Goal: Task Accomplishment & Management: Use online tool/utility

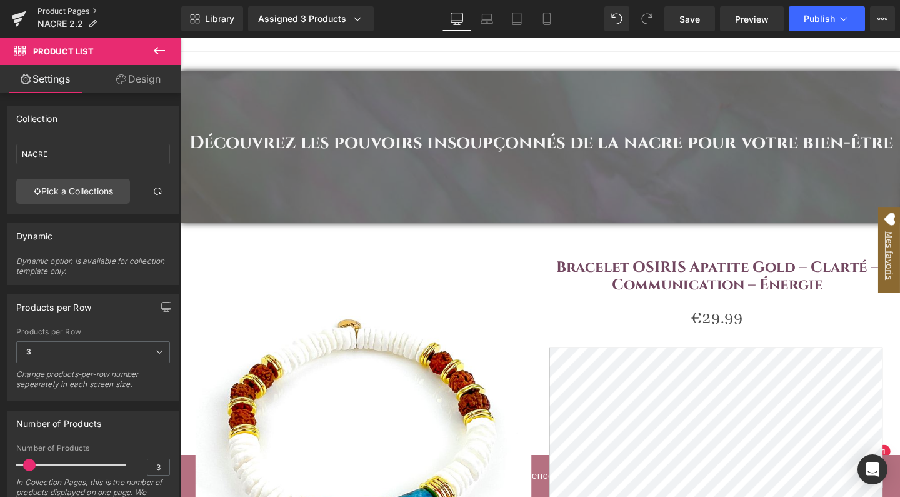
click at [80, 10] on link "Product Pages" at bounding box center [110, 11] width 144 height 10
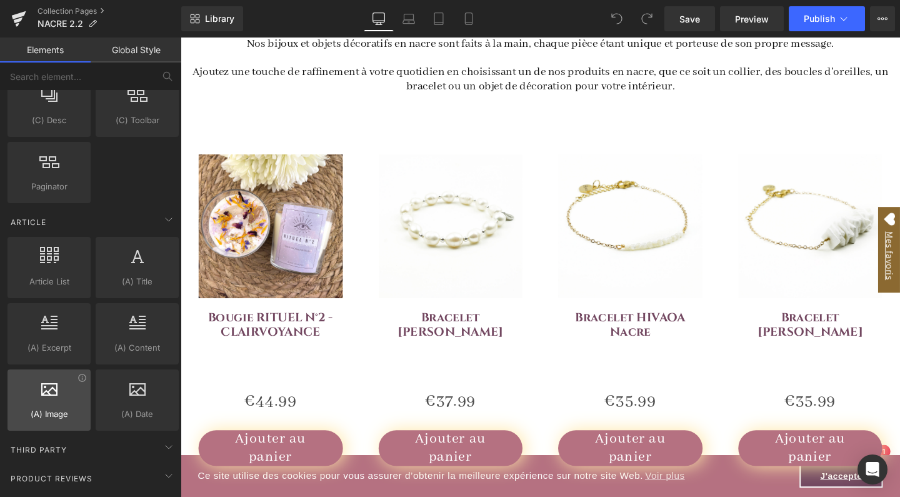
scroll to position [2119, 0]
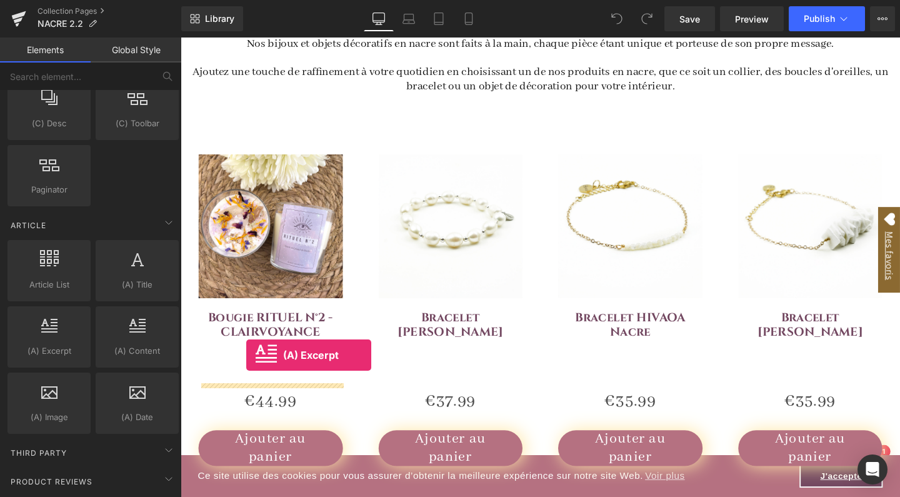
drag, startPoint x: 231, startPoint y: 368, endPoint x: 249, endPoint y: 371, distance: 18.5
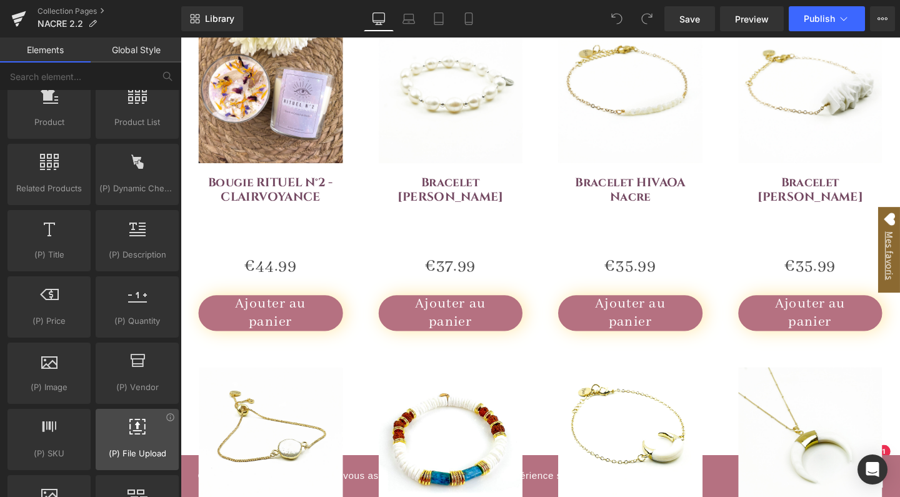
scroll to position [1037, 0]
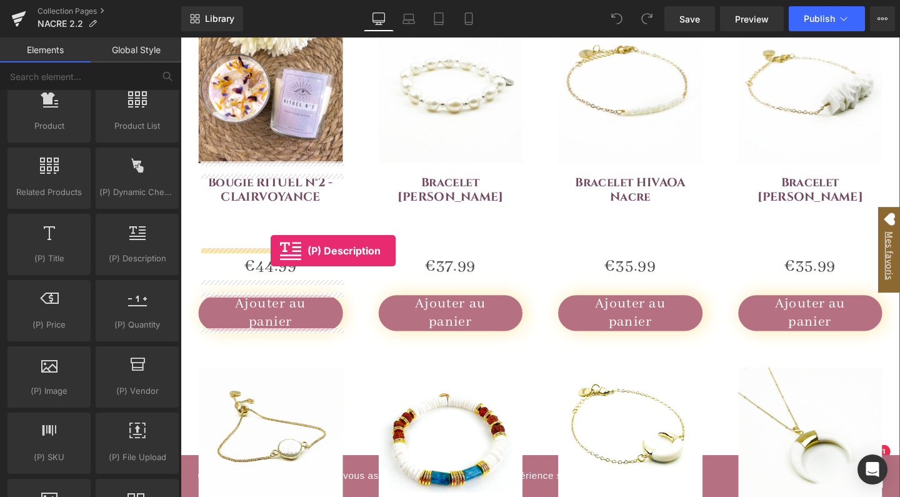
drag, startPoint x: 306, startPoint y: 288, endPoint x: 275, endPoint y: 261, distance: 40.3
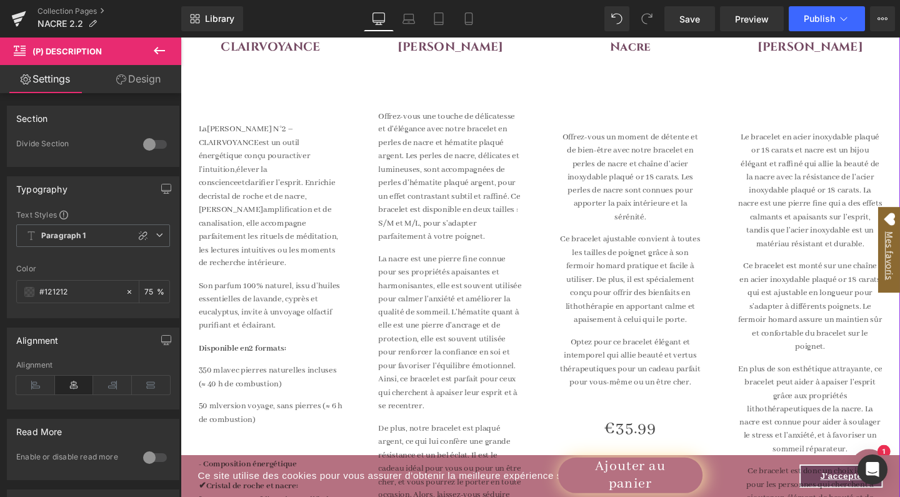
scroll to position [662, 0]
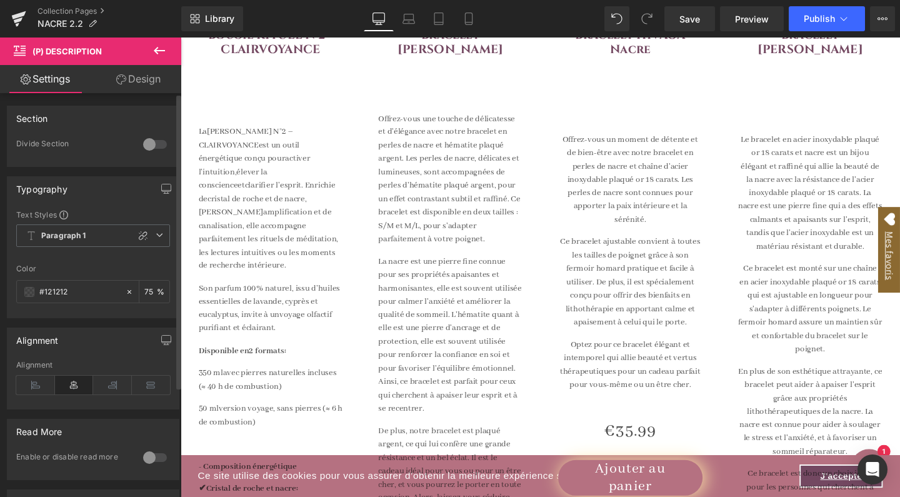
click at [155, 148] on div at bounding box center [155, 144] width 30 height 20
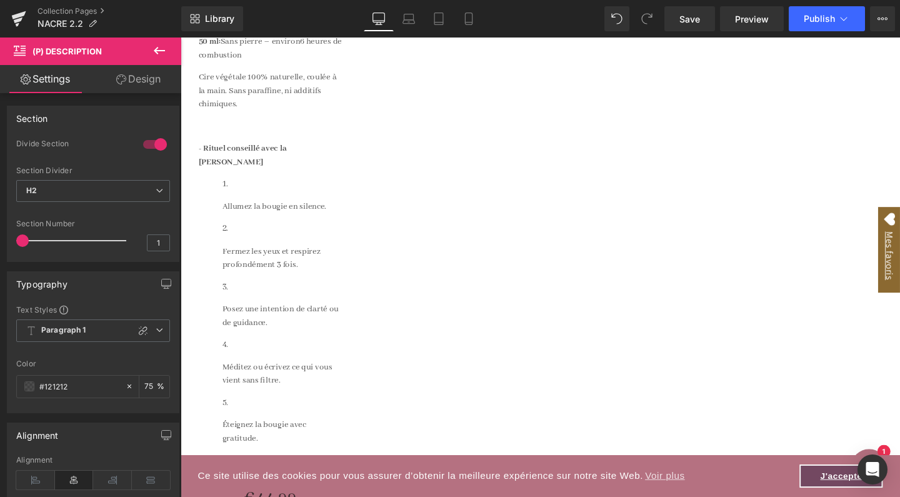
scroll to position [1439, 0]
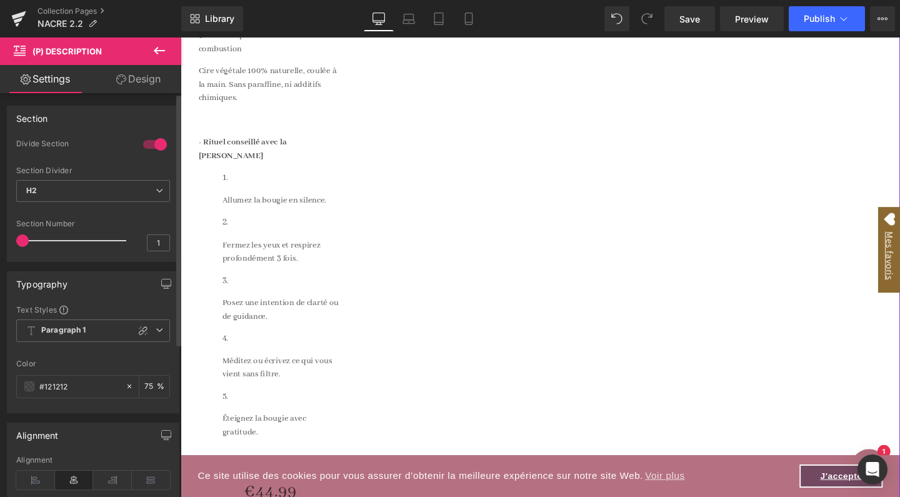
click at [149, 142] on div at bounding box center [155, 144] width 30 height 20
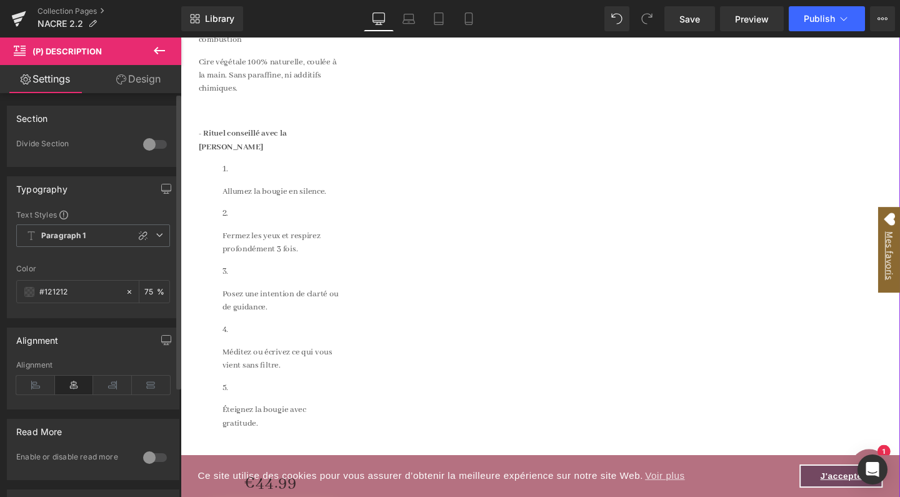
click at [149, 142] on div at bounding box center [155, 144] width 30 height 20
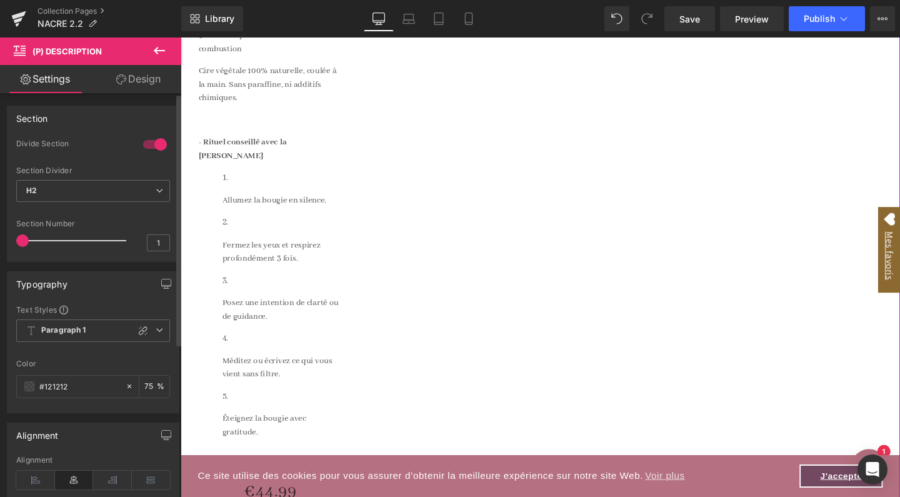
click at [147, 144] on div at bounding box center [155, 144] width 30 height 20
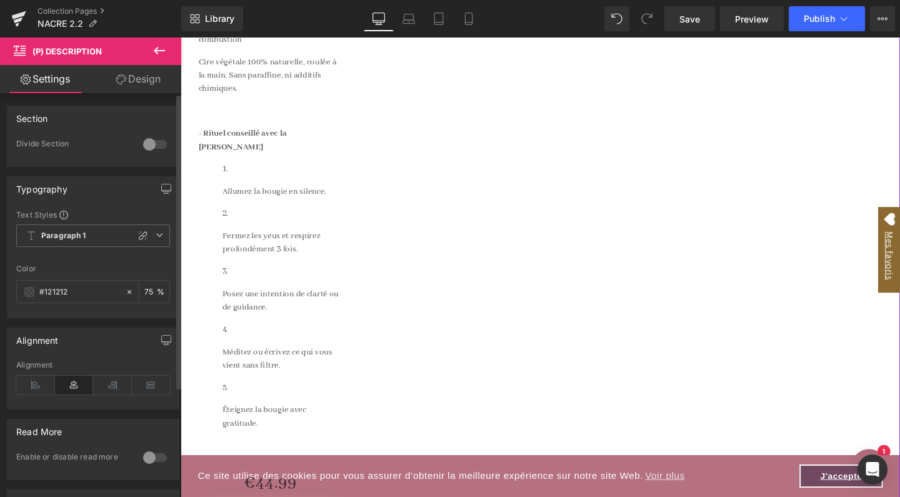
click at [156, 146] on div at bounding box center [155, 144] width 30 height 20
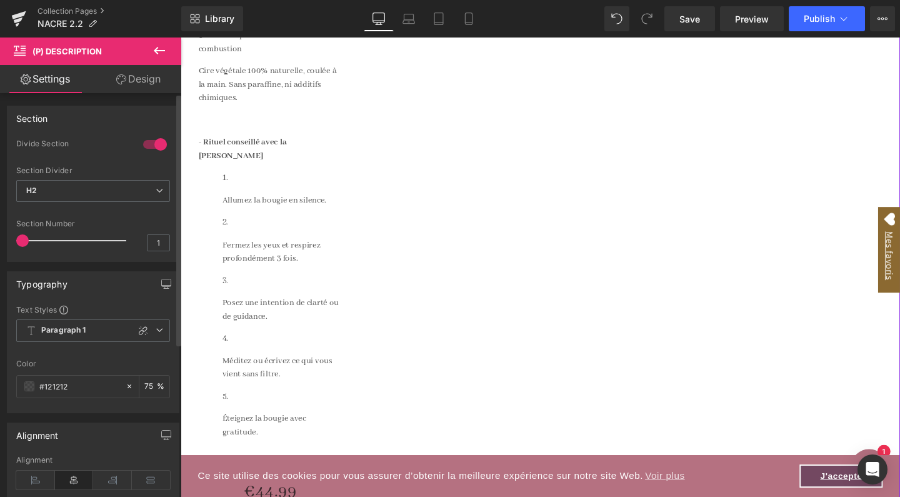
click at [143, 143] on div at bounding box center [155, 144] width 30 height 20
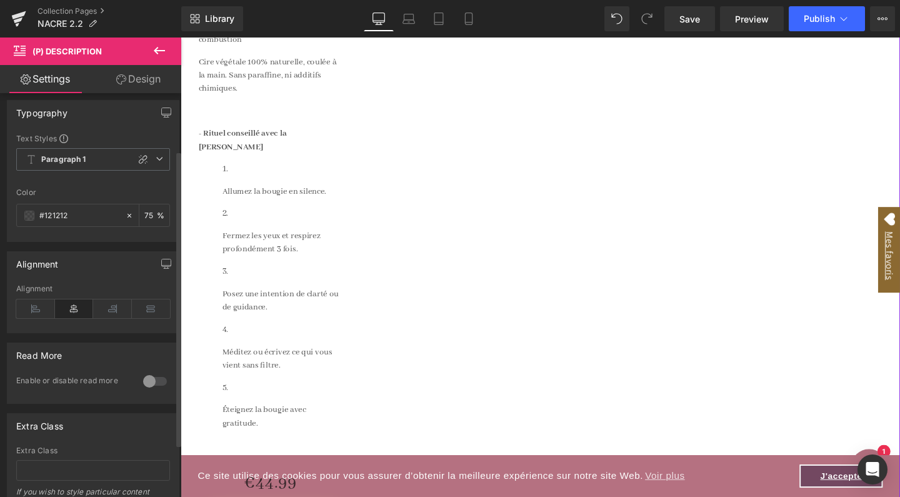
scroll to position [78, 0]
click at [150, 379] on div at bounding box center [155, 379] width 30 height 20
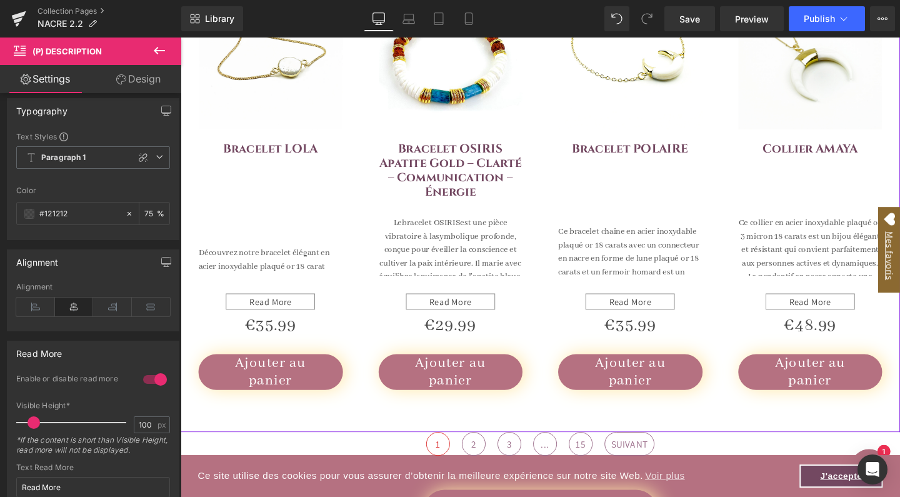
scroll to position [1006, 0]
click at [143, 379] on div at bounding box center [155, 379] width 30 height 20
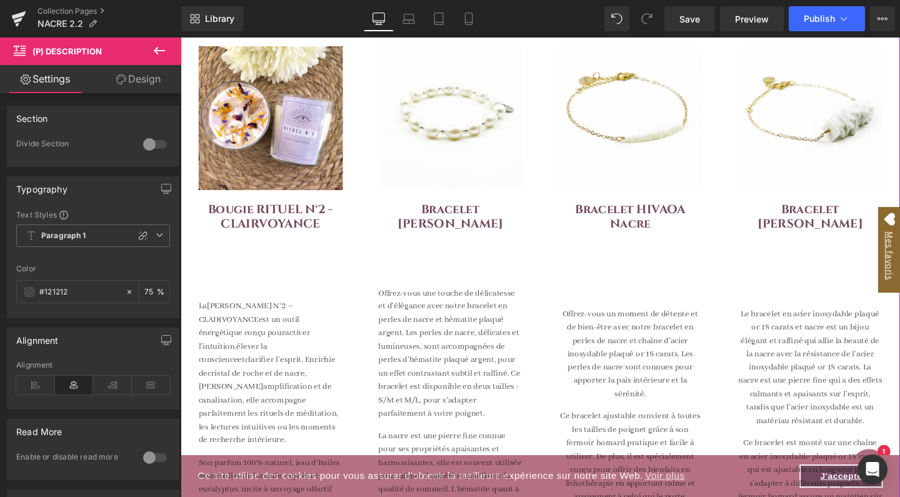
scroll to position [409, 0]
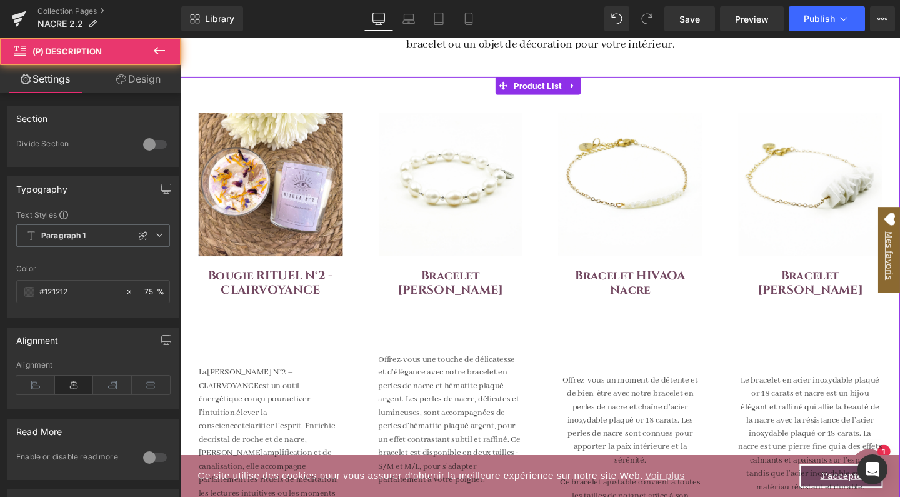
click at [281, 388] on span "bougie RITUEL N°2 – CLAIRVOYANCE" at bounding box center [249, 397] width 100 height 26
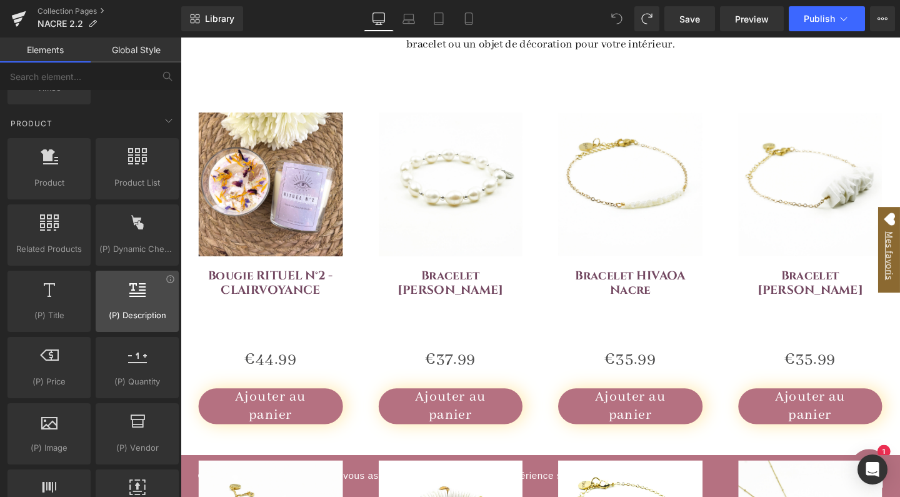
scroll to position [978, 0]
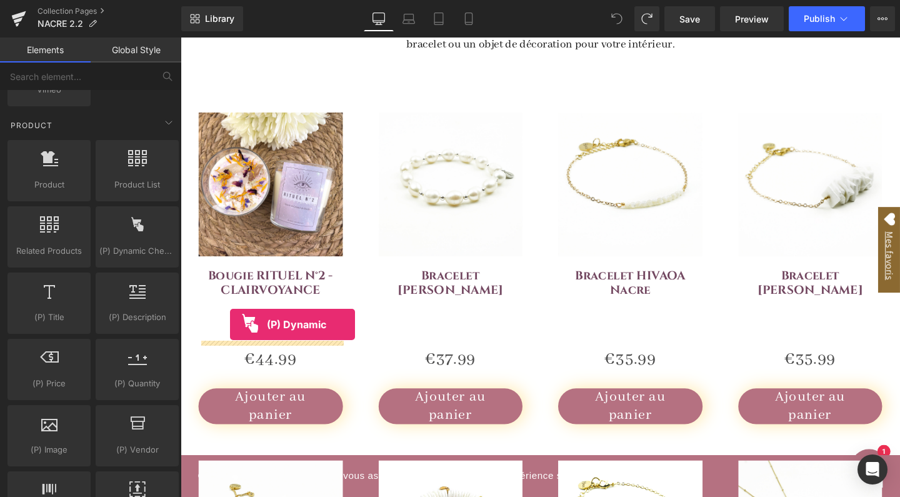
drag, startPoint x: 313, startPoint y: 266, endPoint x: 233, endPoint y: 339, distance: 108.0
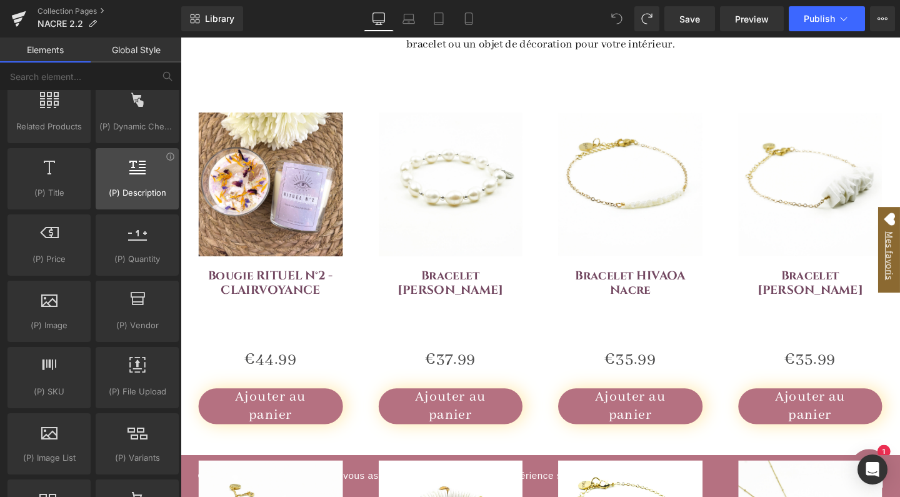
scroll to position [1103, 0]
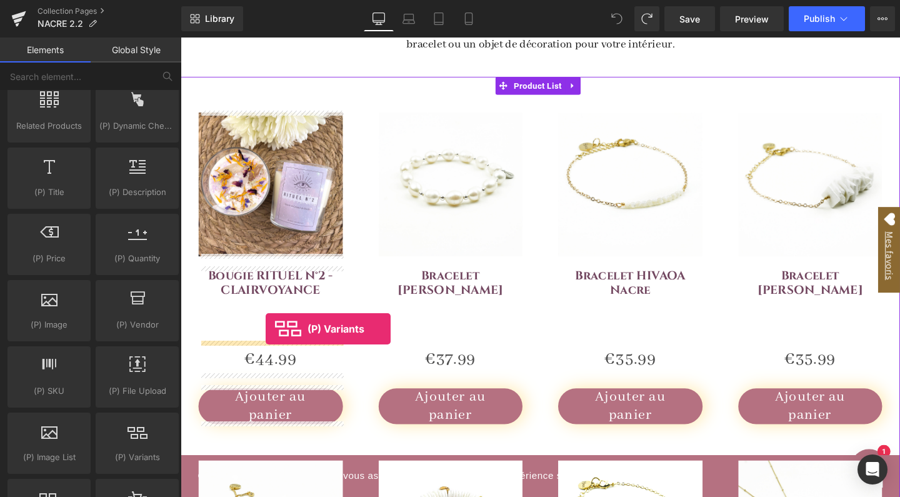
drag, startPoint x: 325, startPoint y: 476, endPoint x: 270, endPoint y: 344, distance: 142.9
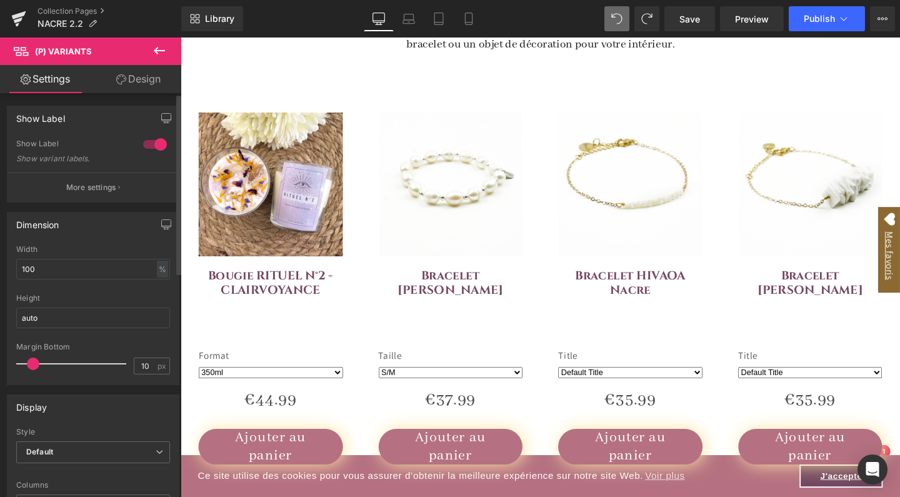
click at [147, 146] on div at bounding box center [155, 144] width 30 height 20
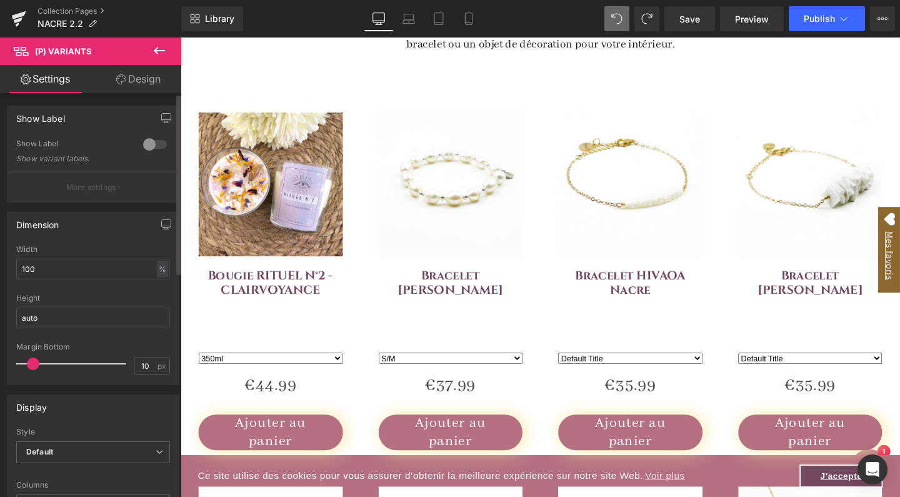
click at [147, 146] on div at bounding box center [155, 144] width 30 height 20
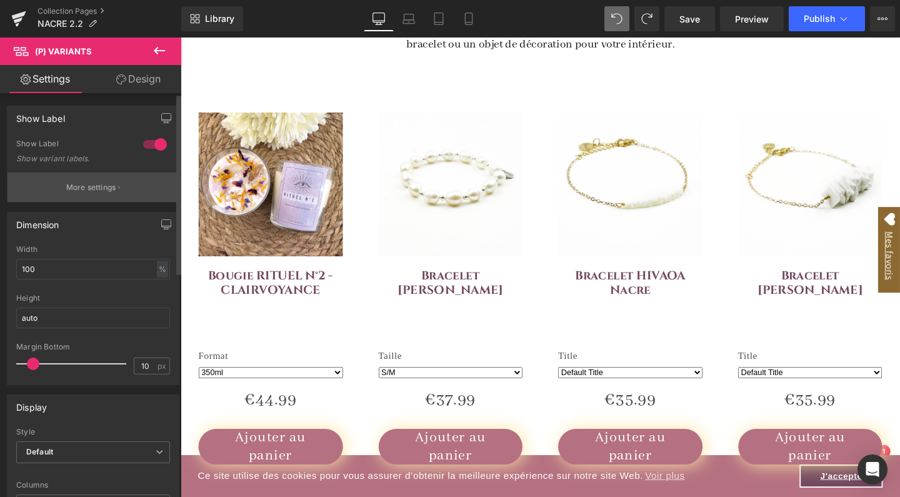
click at [98, 196] on button "More settings" at bounding box center [93, 187] width 171 height 29
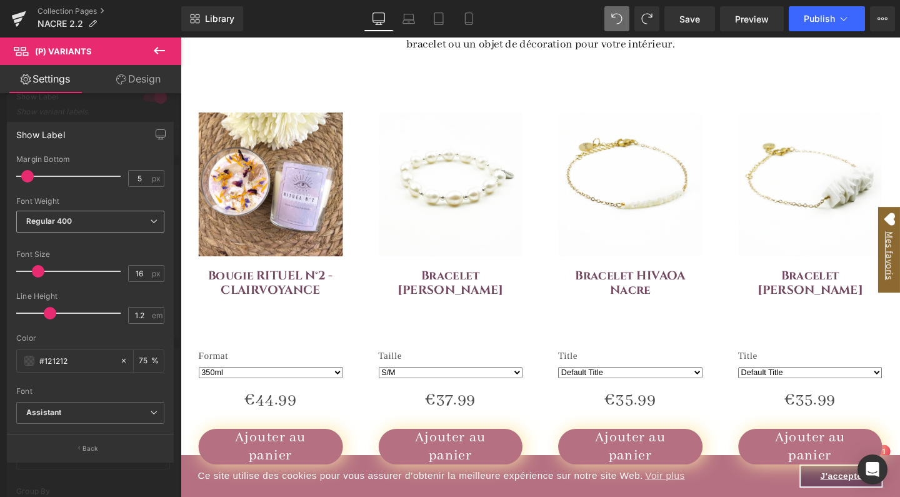
scroll to position [48, 0]
click at [59, 79] on link "Settings" at bounding box center [45, 79] width 91 height 28
click at [134, 125] on div "Show Label" at bounding box center [91, 135] width 166 height 24
click at [166, 56] on icon at bounding box center [159, 50] width 15 height 15
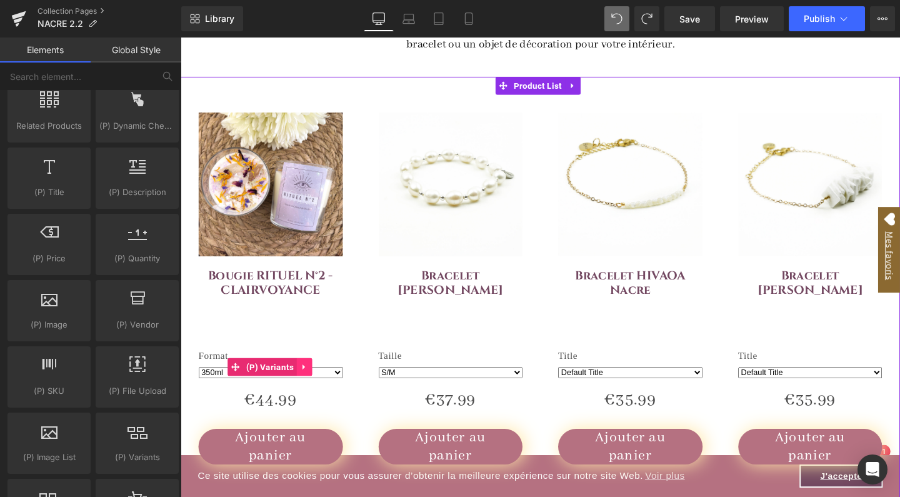
click at [308, 380] on icon at bounding box center [310, 383] width 9 height 9
click at [321, 379] on icon at bounding box center [318, 383] width 9 height 9
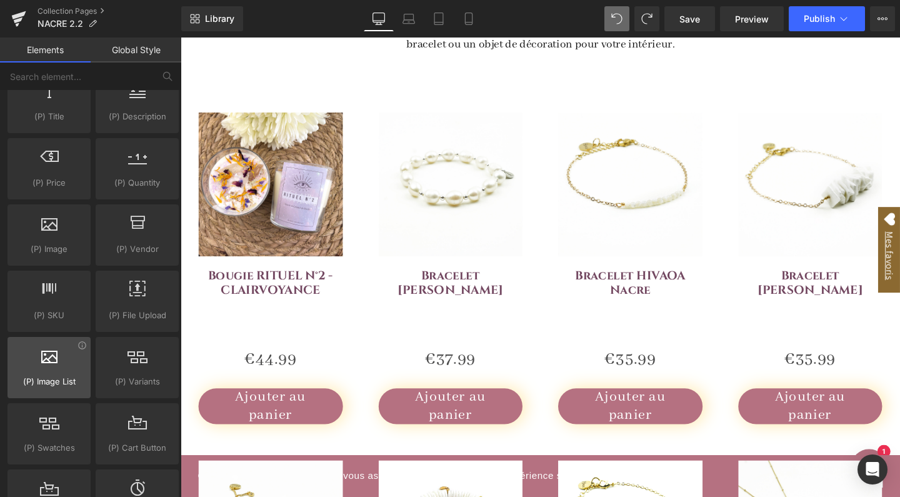
scroll to position [1199, 0]
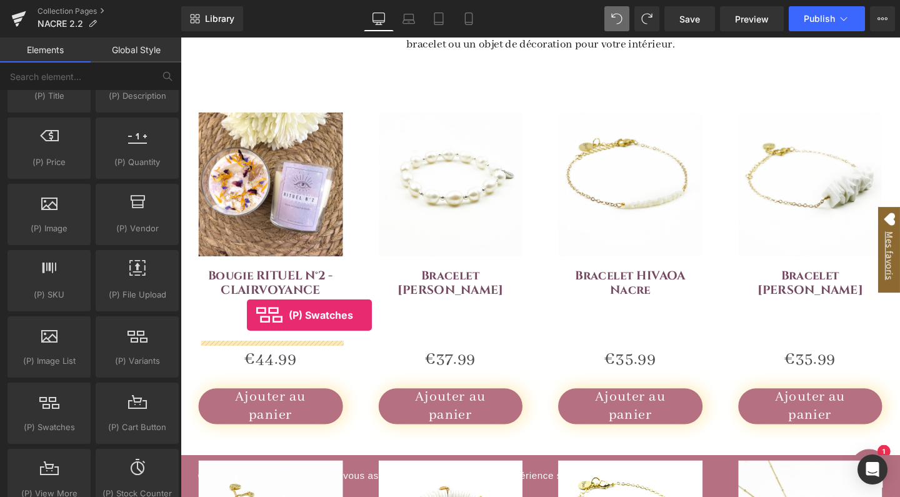
drag, startPoint x: 244, startPoint y: 450, endPoint x: 250, endPoint y: 331, distance: 118.9
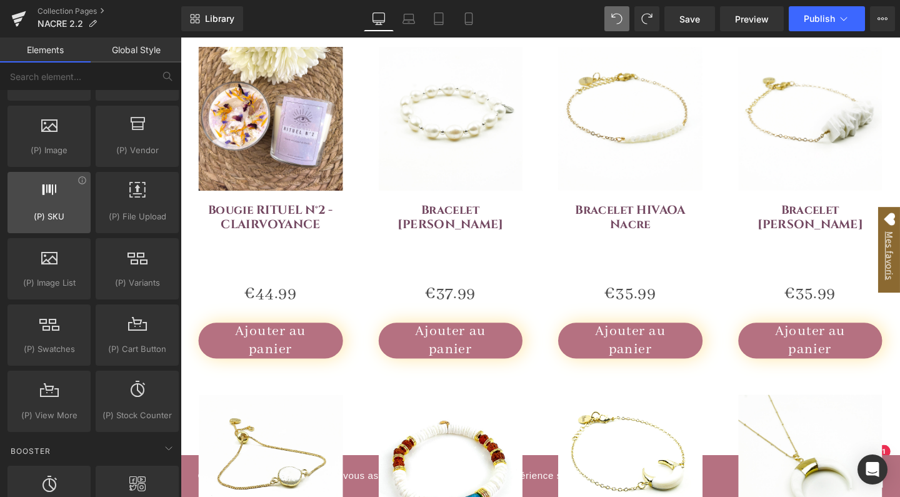
scroll to position [1280, 0]
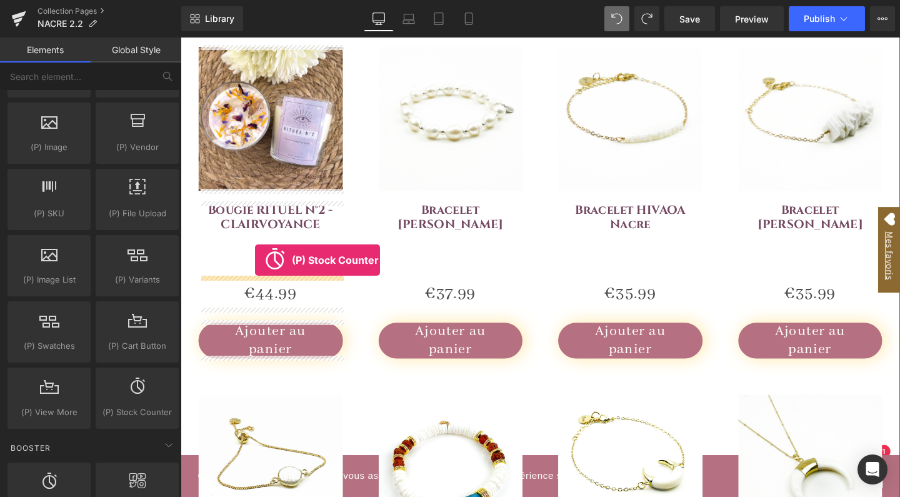
drag, startPoint x: 297, startPoint y: 445, endPoint x: 259, endPoint y: 271, distance: 177.3
drag, startPoint x: 261, startPoint y: 436, endPoint x: 282, endPoint y: 264, distance: 172.6
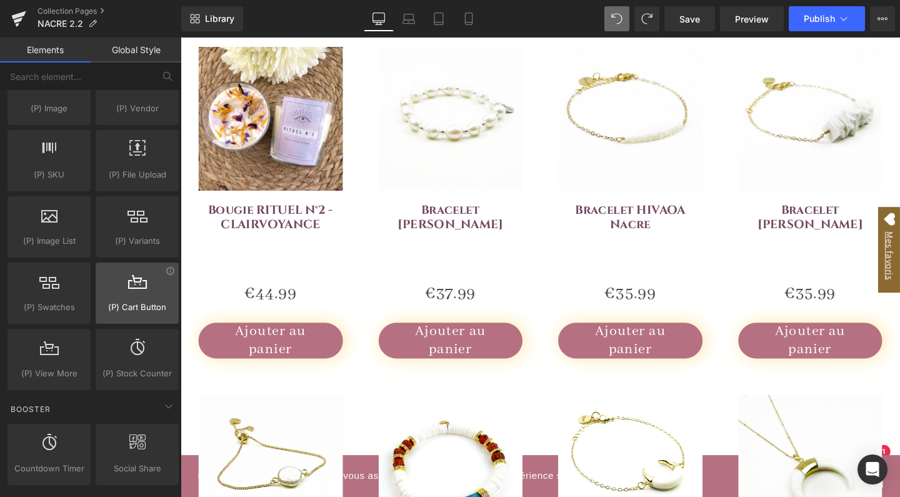
scroll to position [1397, 0]
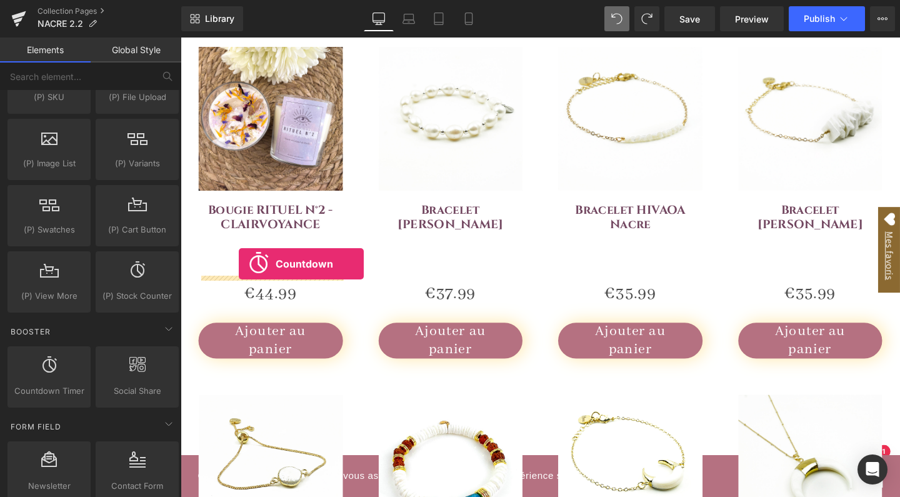
drag, startPoint x: 359, startPoint y: 320, endPoint x: 250, endPoint y: 271, distance: 120.0
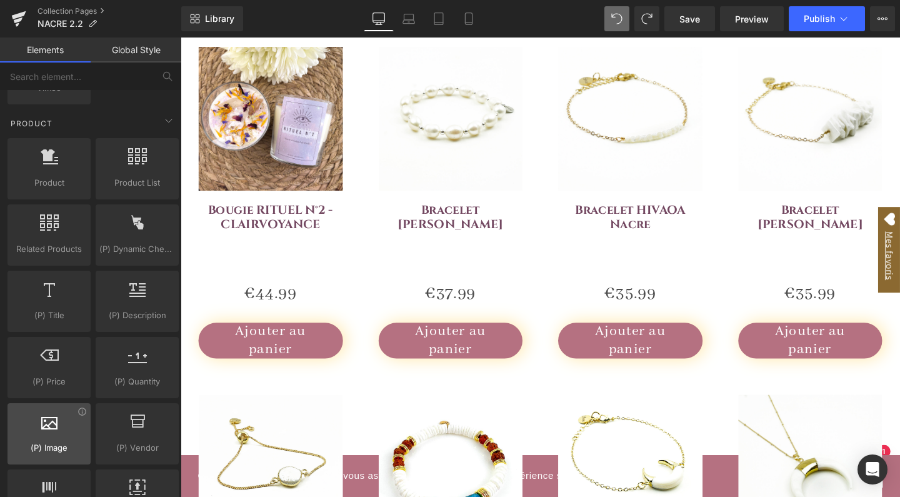
scroll to position [979, 0]
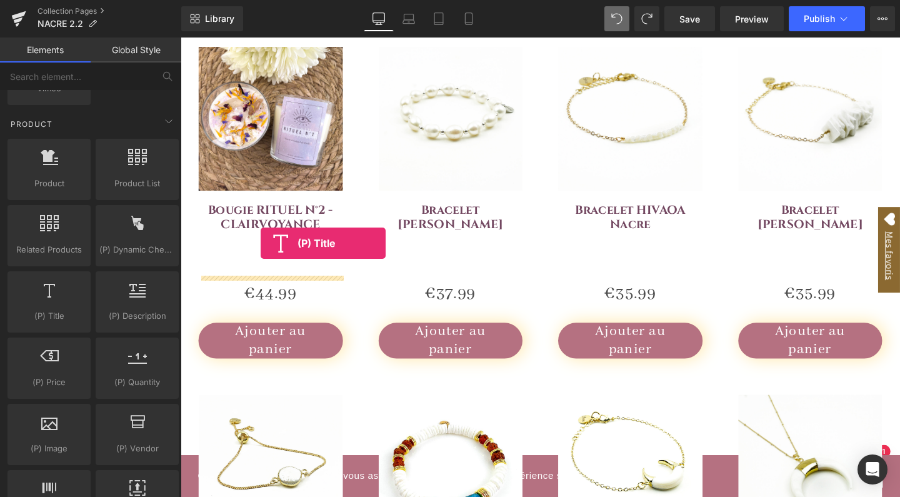
drag, startPoint x: 241, startPoint y: 332, endPoint x: 259, endPoint y: 266, distance: 68.7
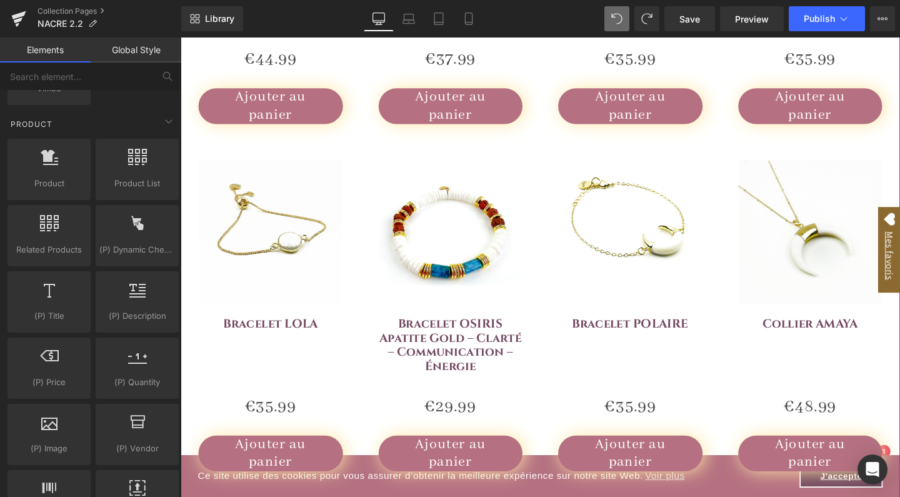
scroll to position [732, 0]
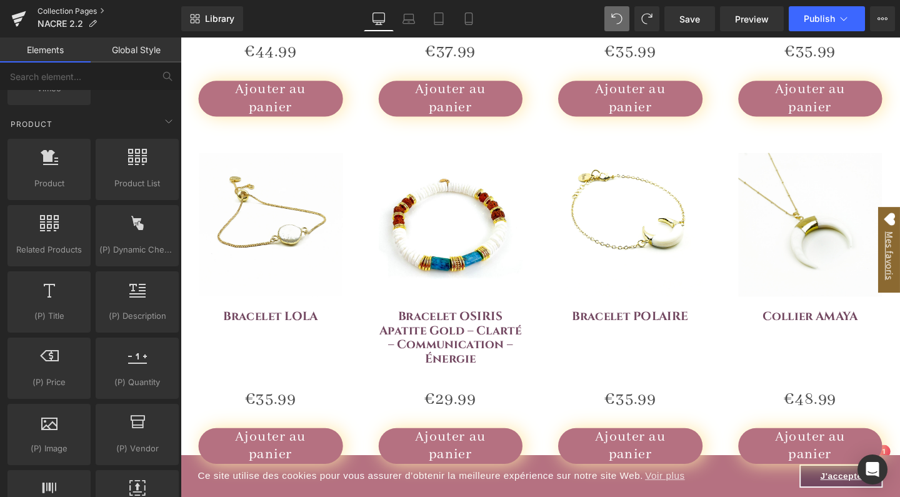
click at [54, 6] on link "Collection Pages" at bounding box center [110, 11] width 144 height 10
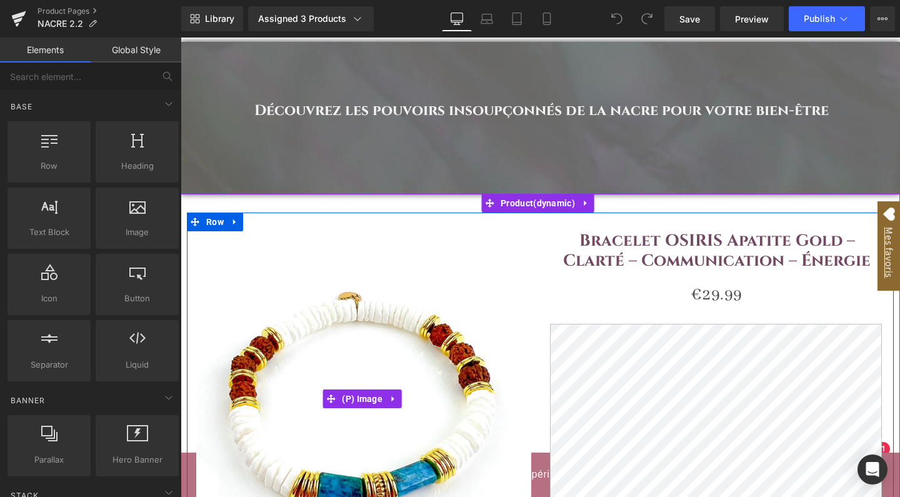
scroll to position [128, 0]
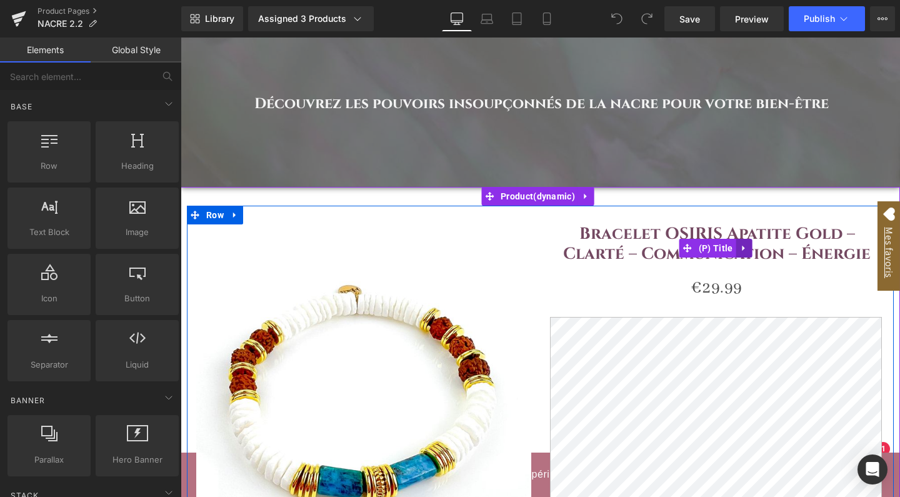
click at [741, 244] on icon at bounding box center [744, 248] width 9 height 9
click at [697, 244] on span "(P) Title" at bounding box center [716, 248] width 41 height 19
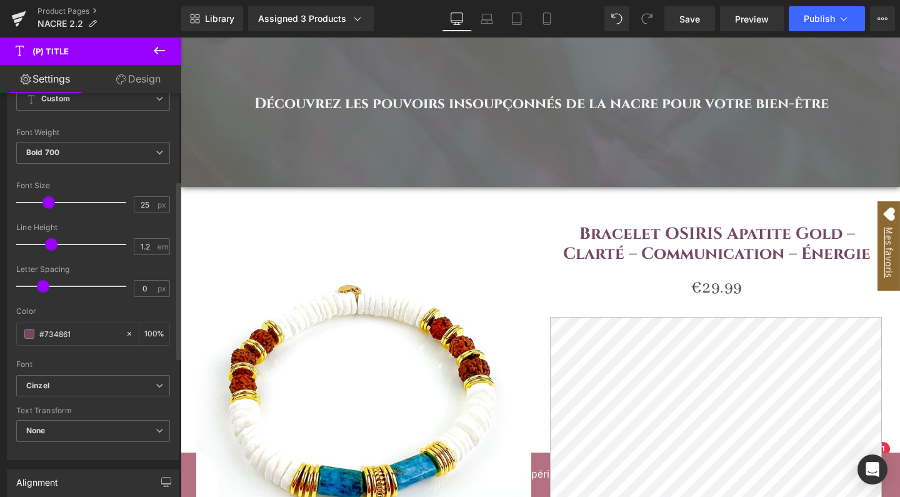
scroll to position [198, 0]
click at [339, 18] on div "Assigned 3 Products" at bounding box center [311, 19] width 106 height 13
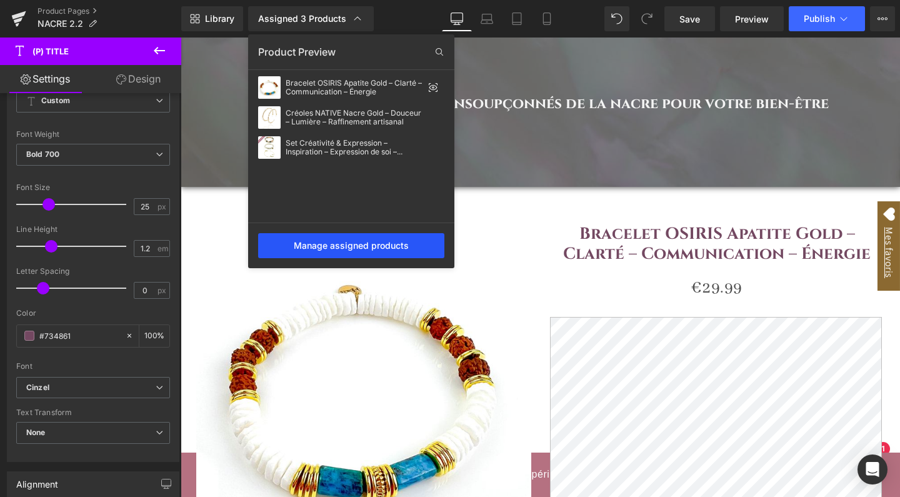
click at [321, 247] on div "Manage assigned products" at bounding box center [351, 245] width 186 height 25
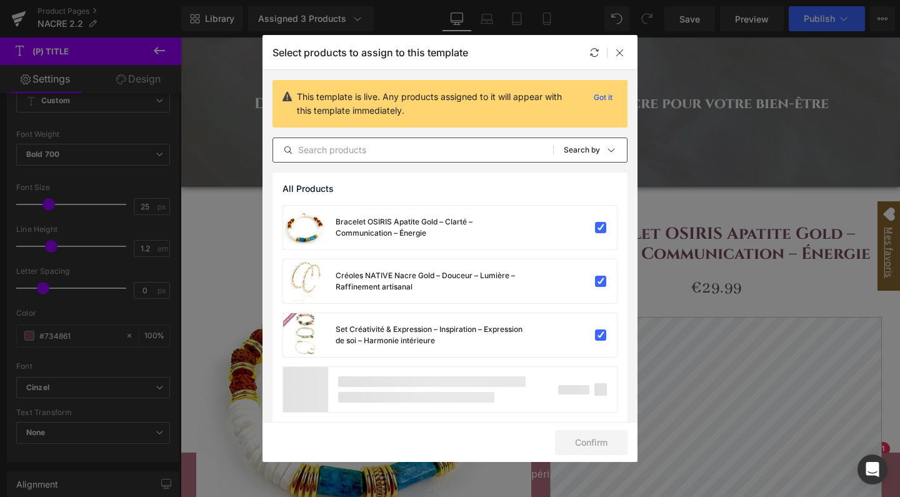
click at [341, 148] on input "text" at bounding box center [413, 150] width 280 height 15
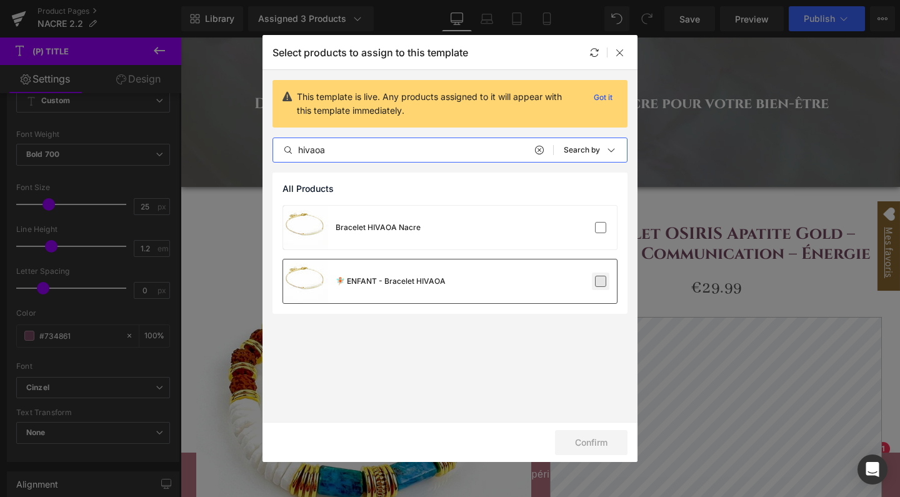
type input "hivaoa"
click at [600, 280] on label at bounding box center [600, 281] width 11 height 11
click at [601, 281] on input "checkbox" at bounding box center [601, 281] width 0 height 0
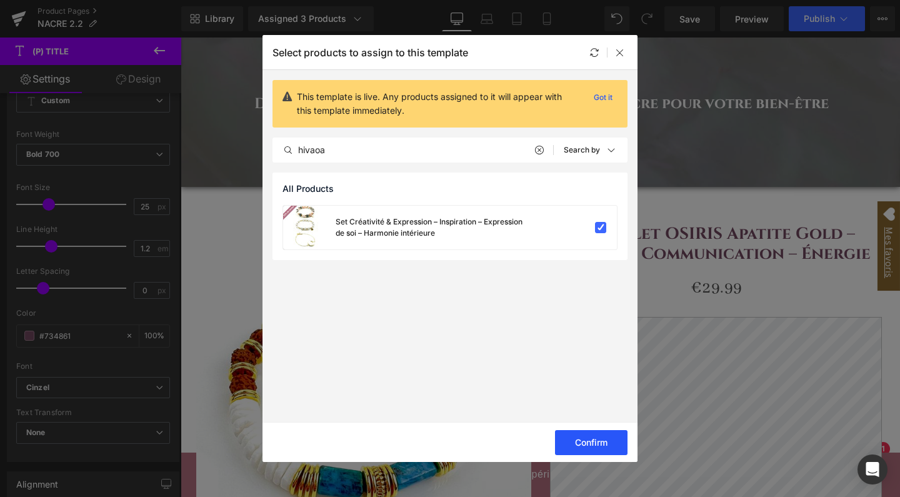
click at [609, 446] on button "Confirm" at bounding box center [591, 442] width 73 height 25
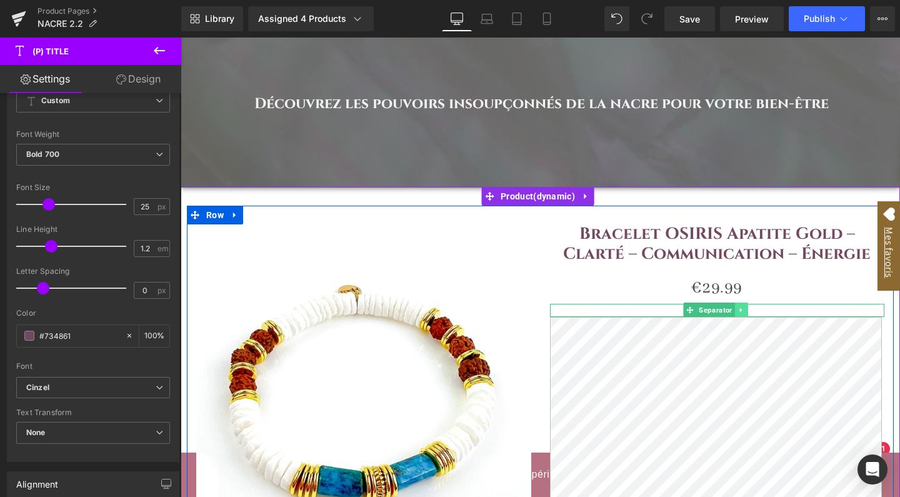
click at [741, 307] on icon at bounding box center [741, 310] width 7 height 8
click at [747, 309] on icon at bounding box center [748, 310] width 7 height 7
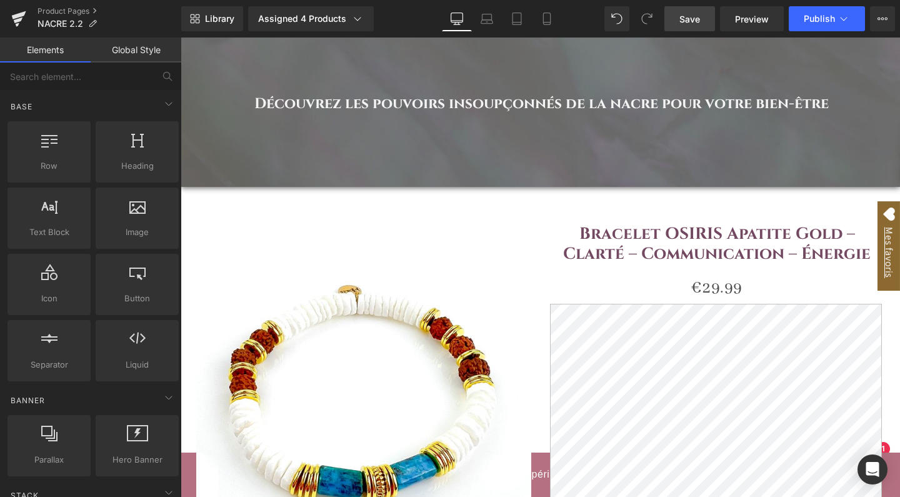
click at [709, 16] on link "Save" at bounding box center [690, 18] width 51 height 25
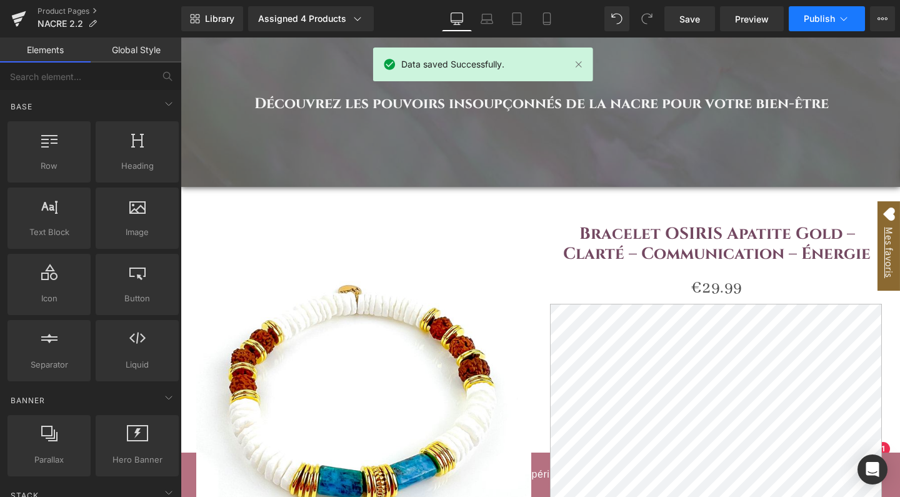
click at [827, 23] on span "Publish" at bounding box center [819, 19] width 31 height 10
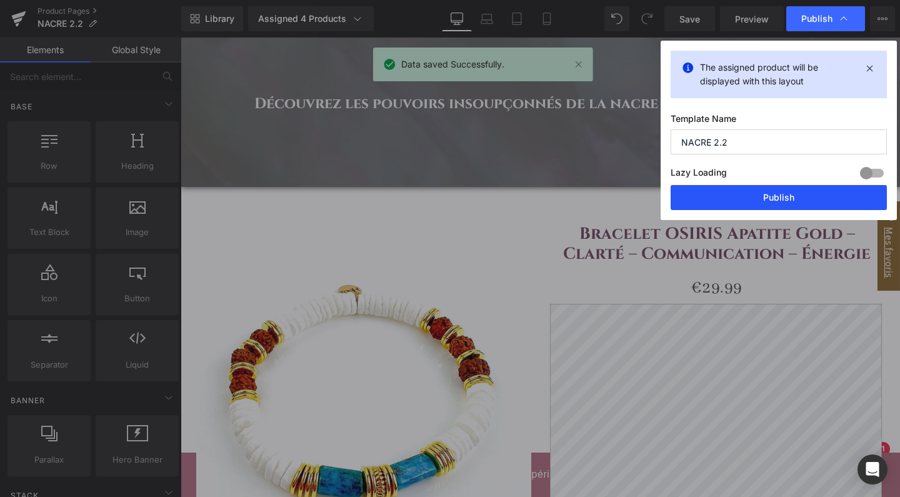
click at [775, 197] on button "Publish" at bounding box center [779, 197] width 216 height 25
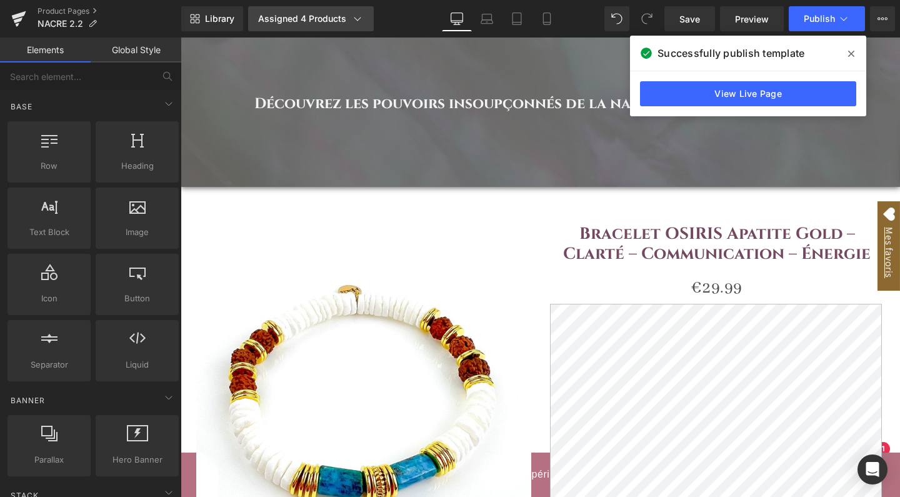
click at [300, 23] on div "Assigned 4 Products" at bounding box center [311, 19] width 106 height 13
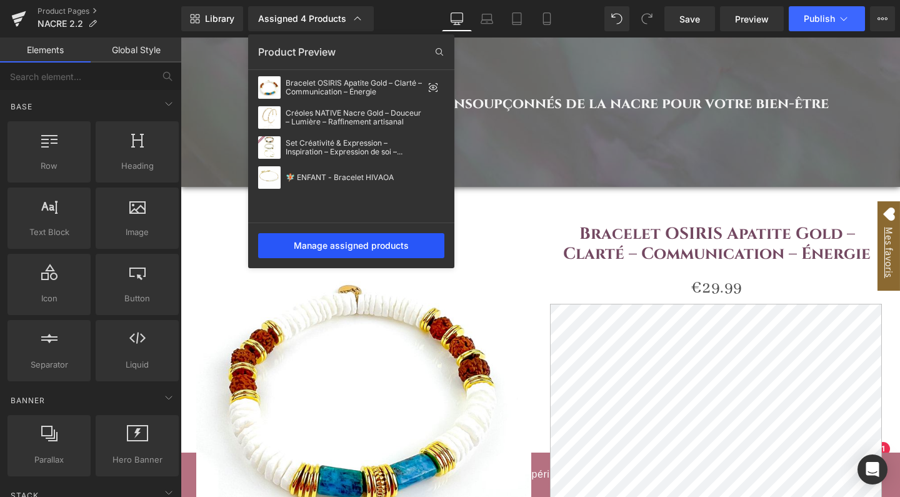
click at [334, 245] on div "Manage assigned products" at bounding box center [351, 245] width 186 height 25
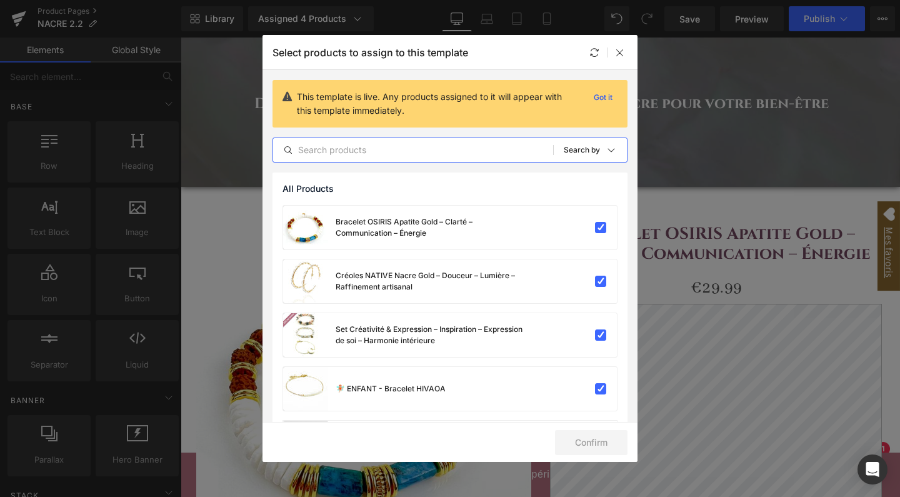
click at [433, 151] on input "text" at bounding box center [413, 150] width 280 height 15
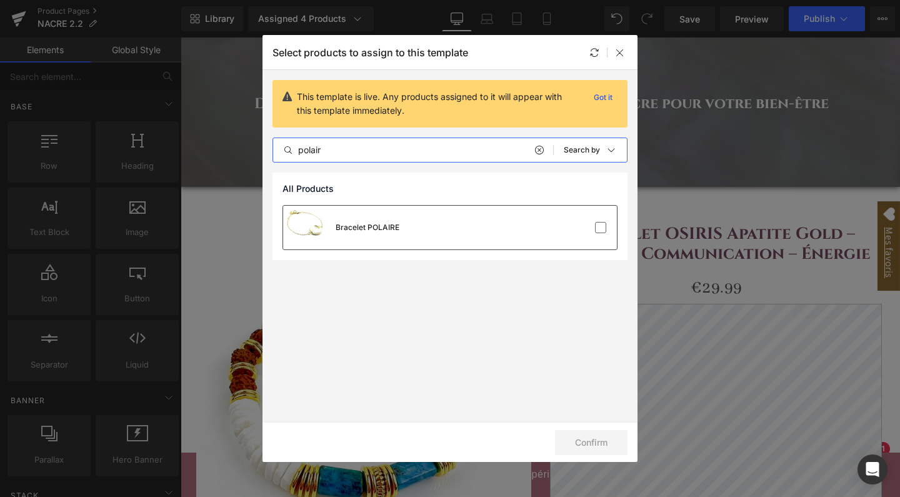
type input "polair"
click at [541, 222] on div "Bracelet POLAIRE" at bounding box center [450, 228] width 334 height 44
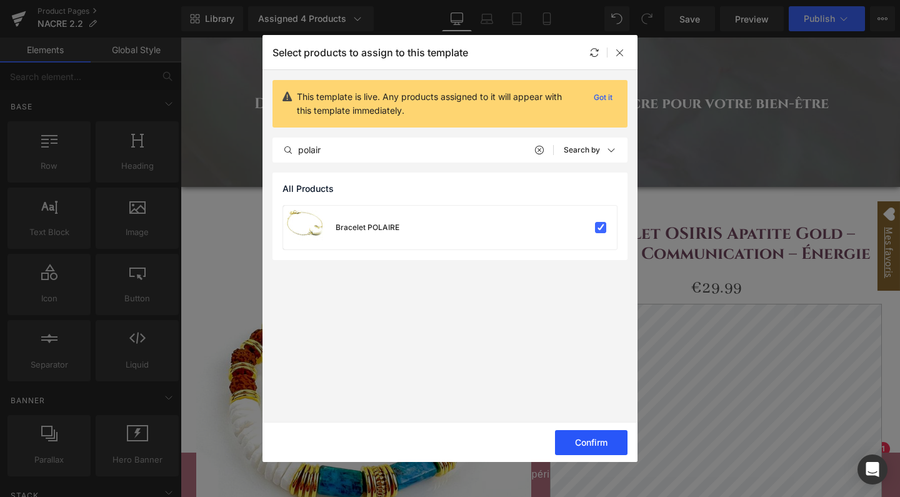
click at [585, 445] on button "Confirm" at bounding box center [591, 442] width 73 height 25
click at [618, 51] on icon at bounding box center [620, 53] width 10 height 10
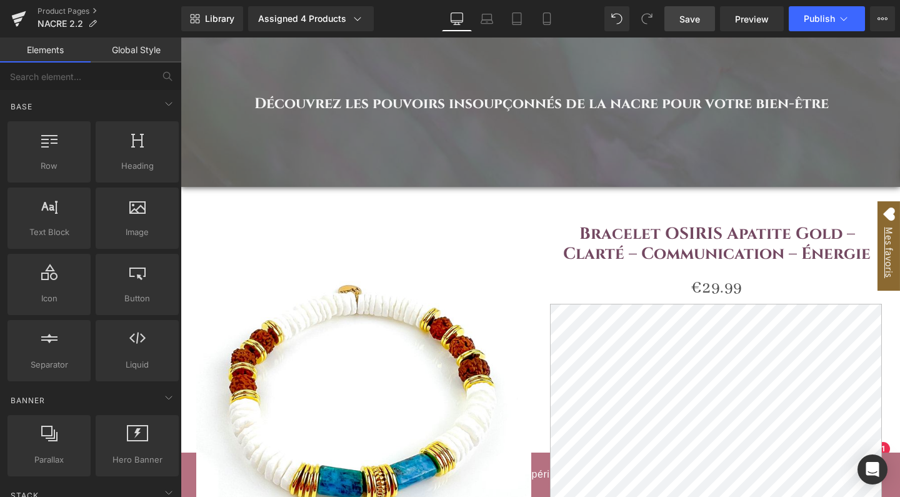
click at [700, 18] on span "Save" at bounding box center [690, 19] width 21 height 13
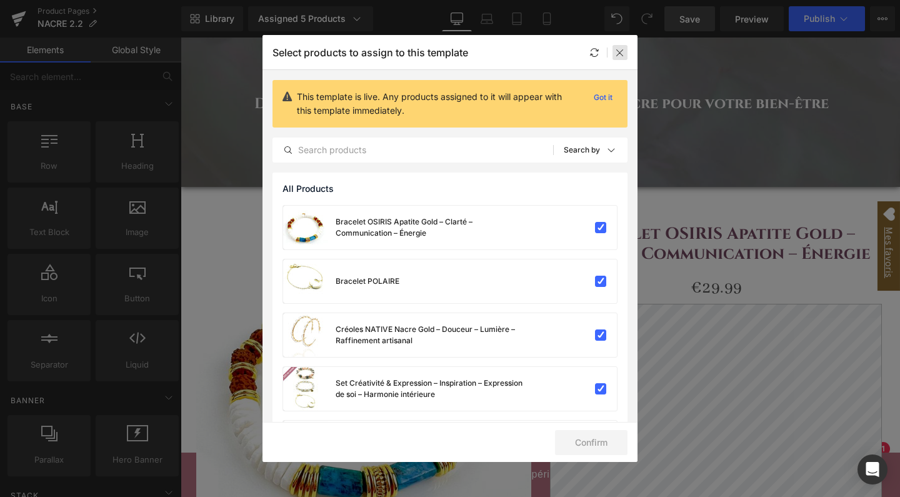
click at [621, 55] on icon at bounding box center [620, 53] width 10 height 10
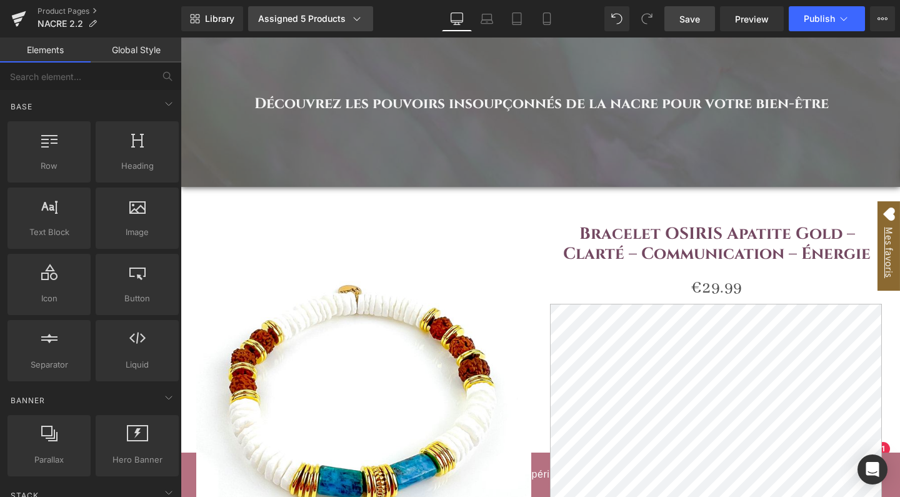
click at [304, 24] on div "Assigned 5 Products" at bounding box center [310, 19] width 105 height 13
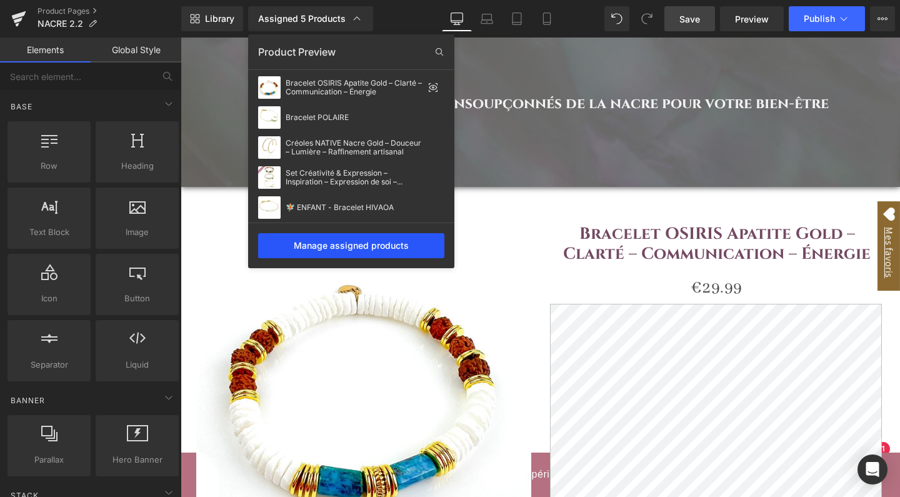
click at [334, 248] on div "Manage assigned products" at bounding box center [351, 245] width 186 height 25
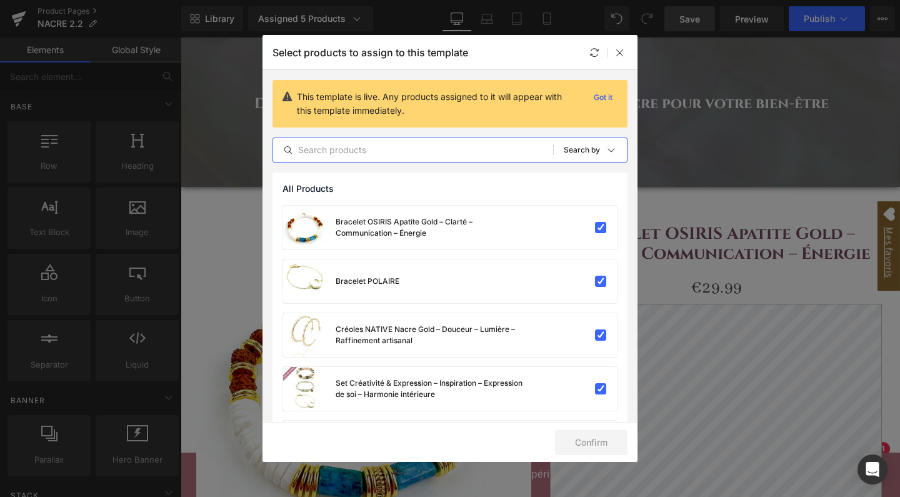
click at [498, 152] on input "text" at bounding box center [413, 150] width 280 height 15
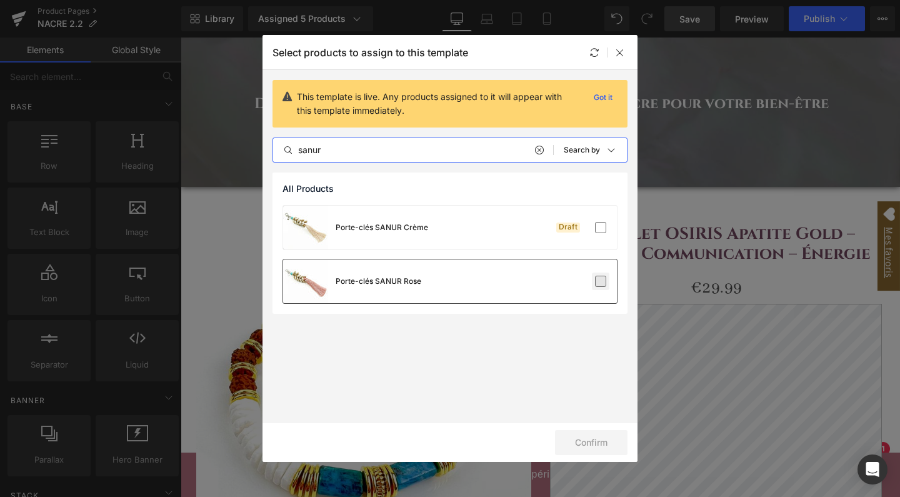
type input "sanur"
click at [602, 279] on label at bounding box center [600, 281] width 11 height 11
click at [601, 281] on input "checkbox" at bounding box center [601, 281] width 0 height 0
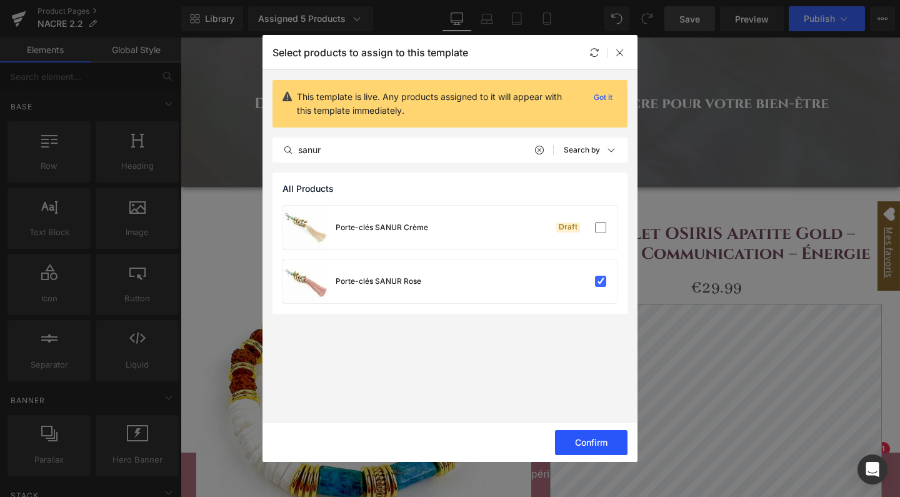
click at [588, 451] on button "Confirm" at bounding box center [591, 442] width 73 height 25
click at [618, 49] on icon at bounding box center [620, 53] width 10 height 10
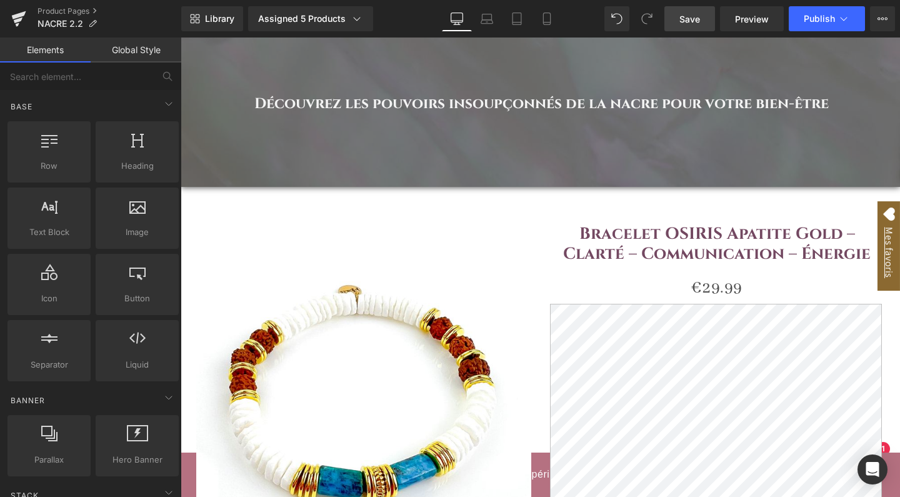
click at [691, 23] on span "Save" at bounding box center [690, 19] width 21 height 13
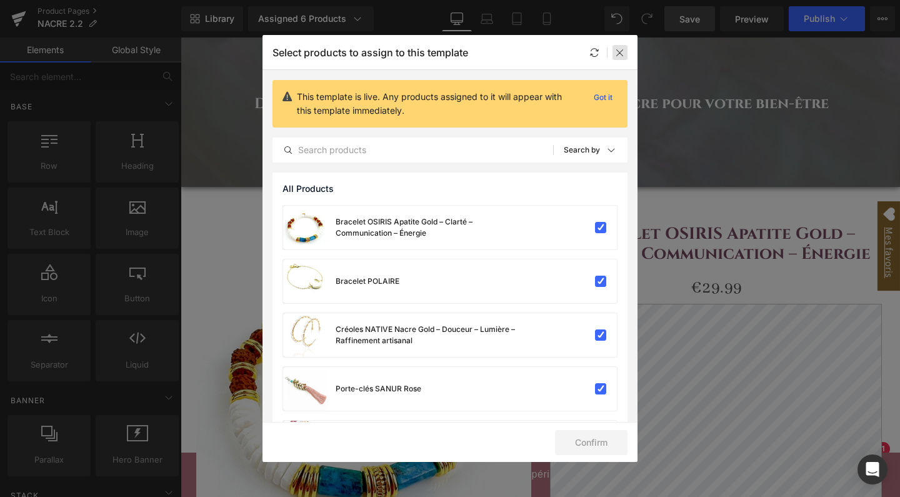
click at [620, 51] on icon at bounding box center [620, 53] width 10 height 10
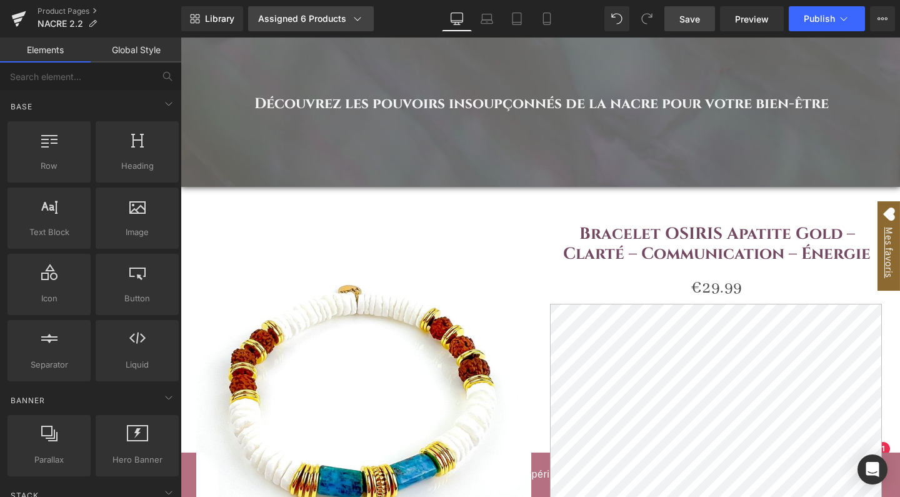
click at [309, 31] on link "Assigned 6 Products" at bounding box center [311, 18] width 126 height 25
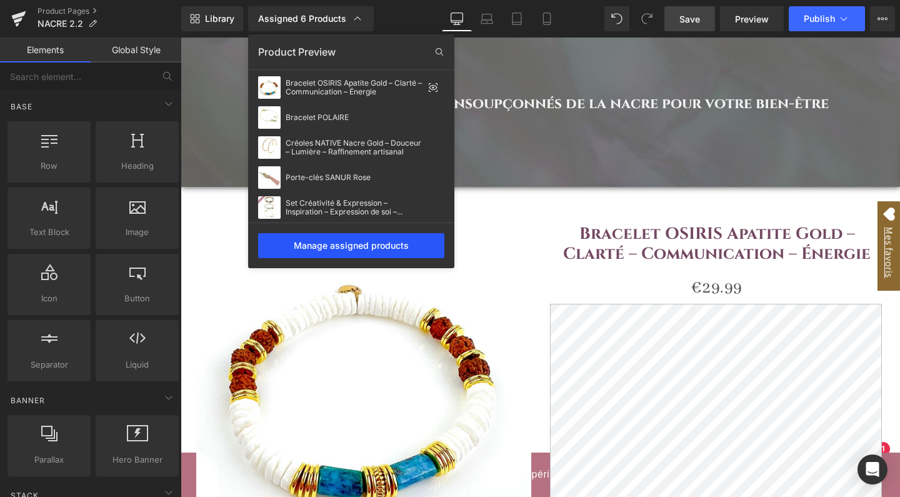
click at [306, 251] on div "Manage assigned products" at bounding box center [351, 245] width 186 height 25
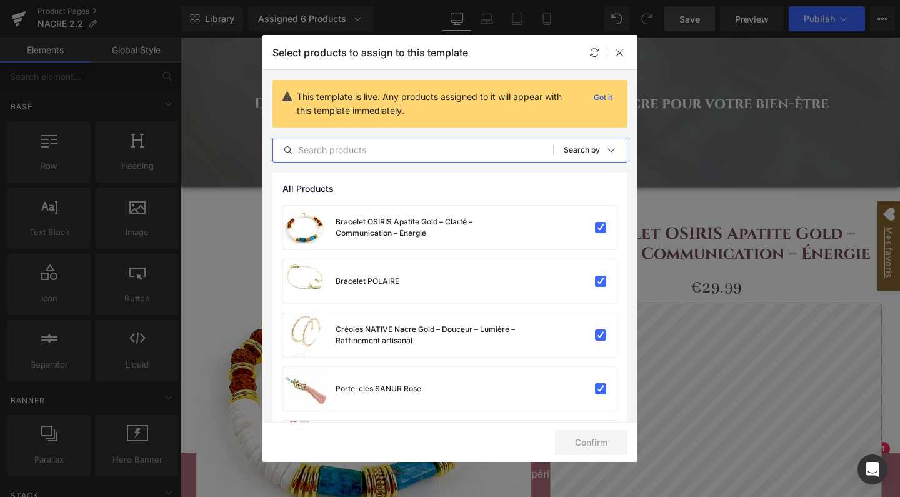
click at [386, 147] on input "text" at bounding box center [413, 150] width 280 height 15
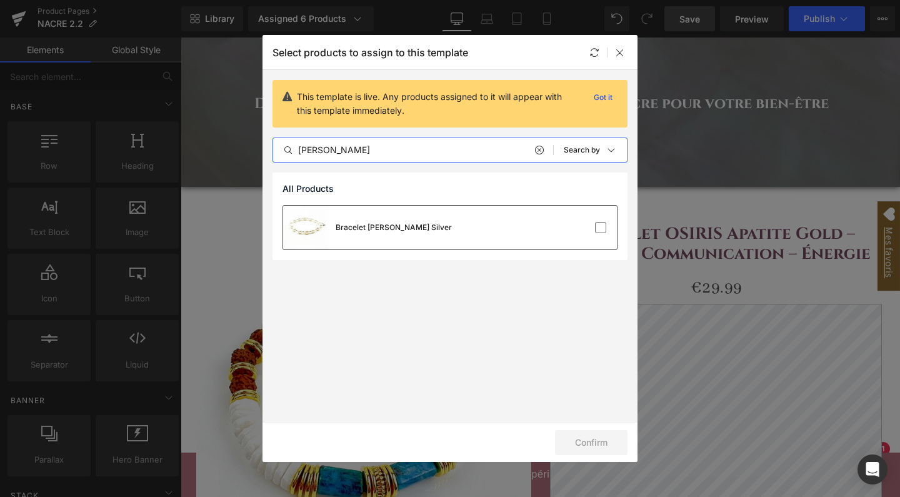
type input "carla"
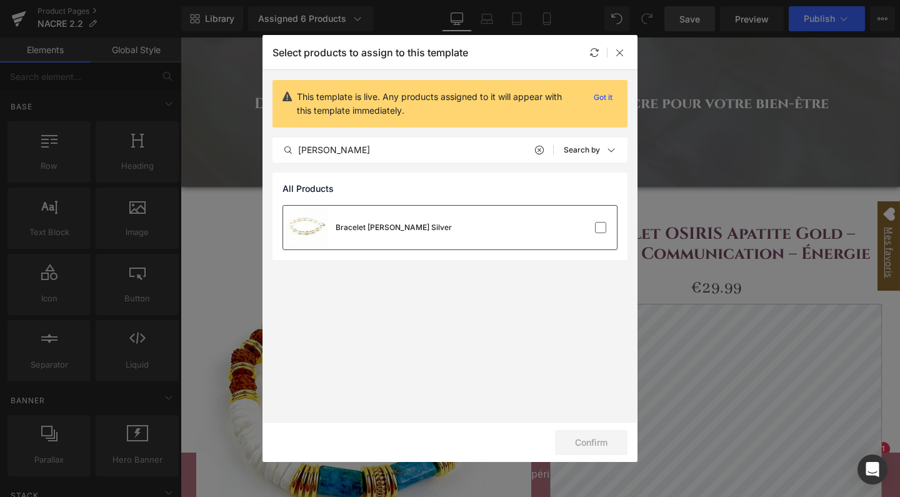
click at [398, 234] on div "Bracelet CARLA Nacre Silver" at bounding box center [367, 228] width 169 height 44
click at [592, 441] on button "Confirm" at bounding box center [591, 442] width 73 height 25
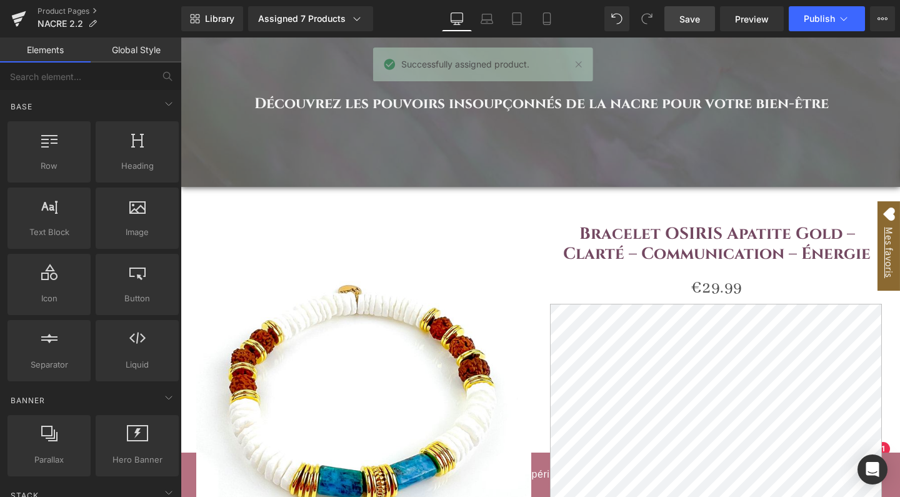
click at [691, 14] on span "Save" at bounding box center [690, 19] width 21 height 13
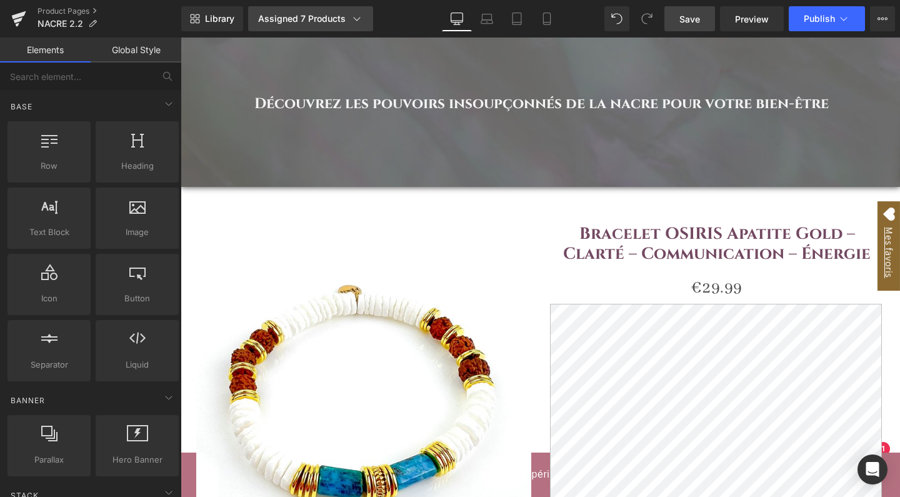
click at [328, 12] on link "Assigned 7 Products" at bounding box center [310, 18] width 125 height 25
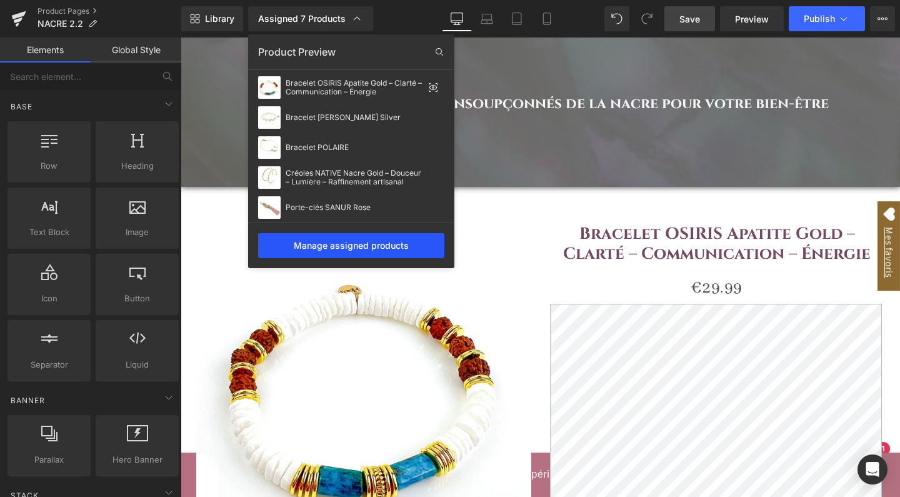
click at [307, 249] on div "Manage assigned products" at bounding box center [351, 245] width 186 height 25
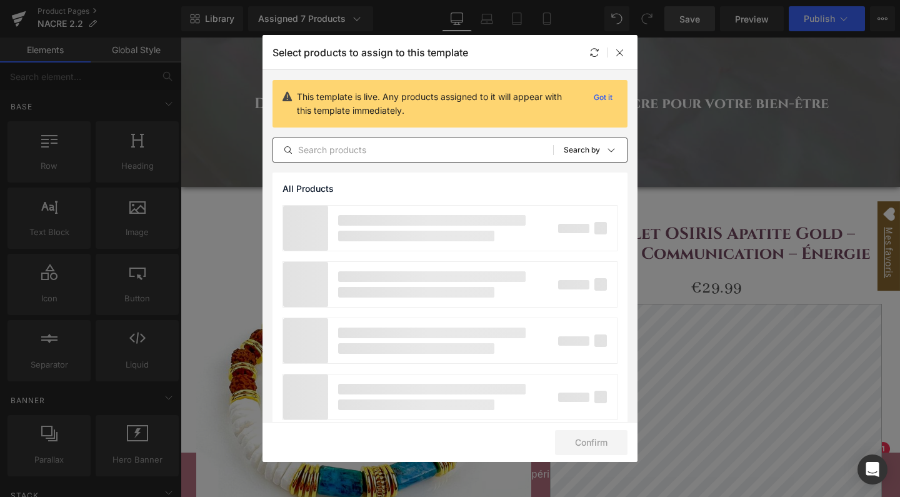
click at [373, 148] on input "text" at bounding box center [413, 150] width 280 height 15
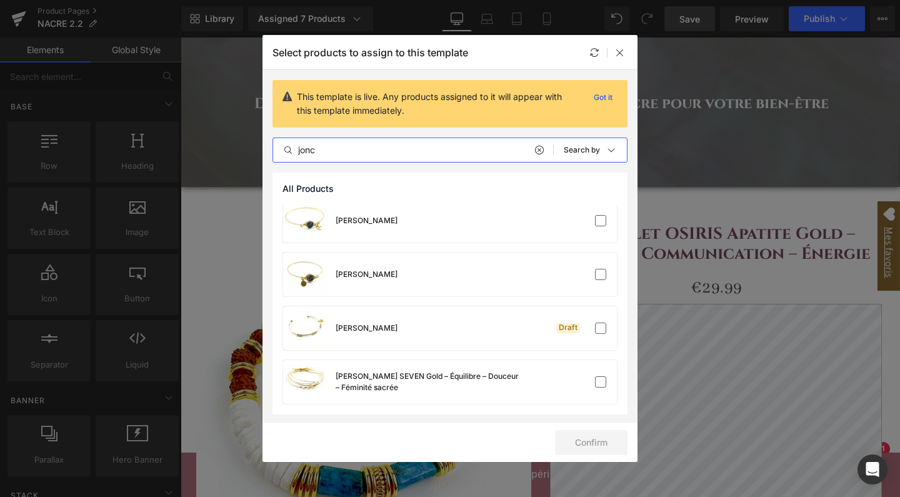
scroll to position [491, 0]
type input "jonc"
click at [597, 384] on label at bounding box center [600, 381] width 11 height 11
click at [601, 382] on input "checkbox" at bounding box center [601, 382] width 0 height 0
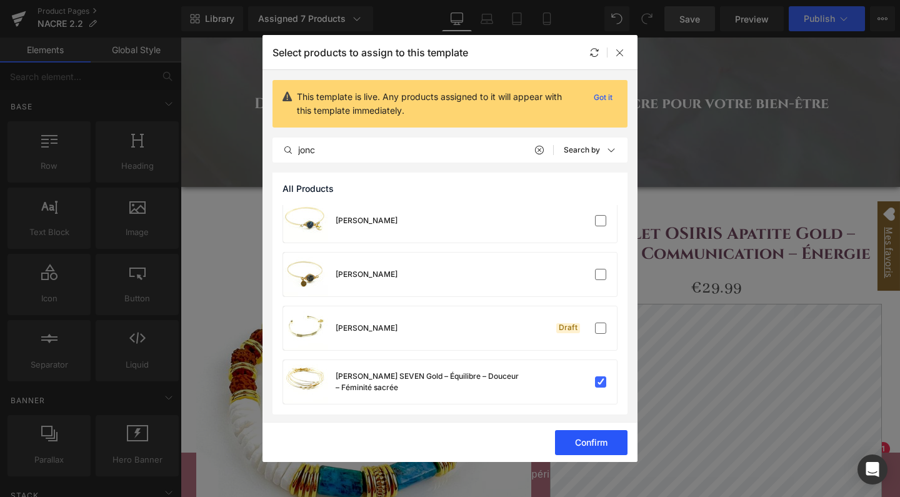
click at [586, 443] on button "Confirm" at bounding box center [591, 442] width 73 height 25
click at [625, 48] on icon at bounding box center [620, 53] width 10 height 10
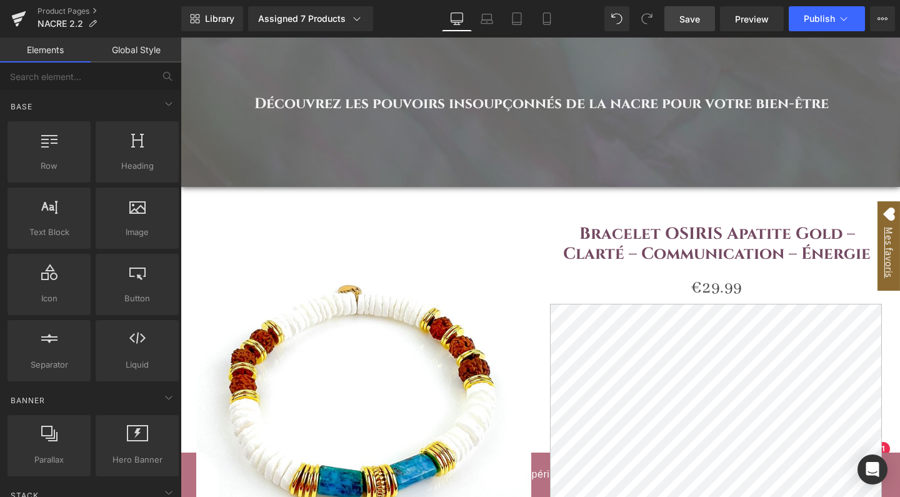
click at [696, 24] on span "Save" at bounding box center [690, 19] width 21 height 13
